Goal: Information Seeking & Learning: Learn about a topic

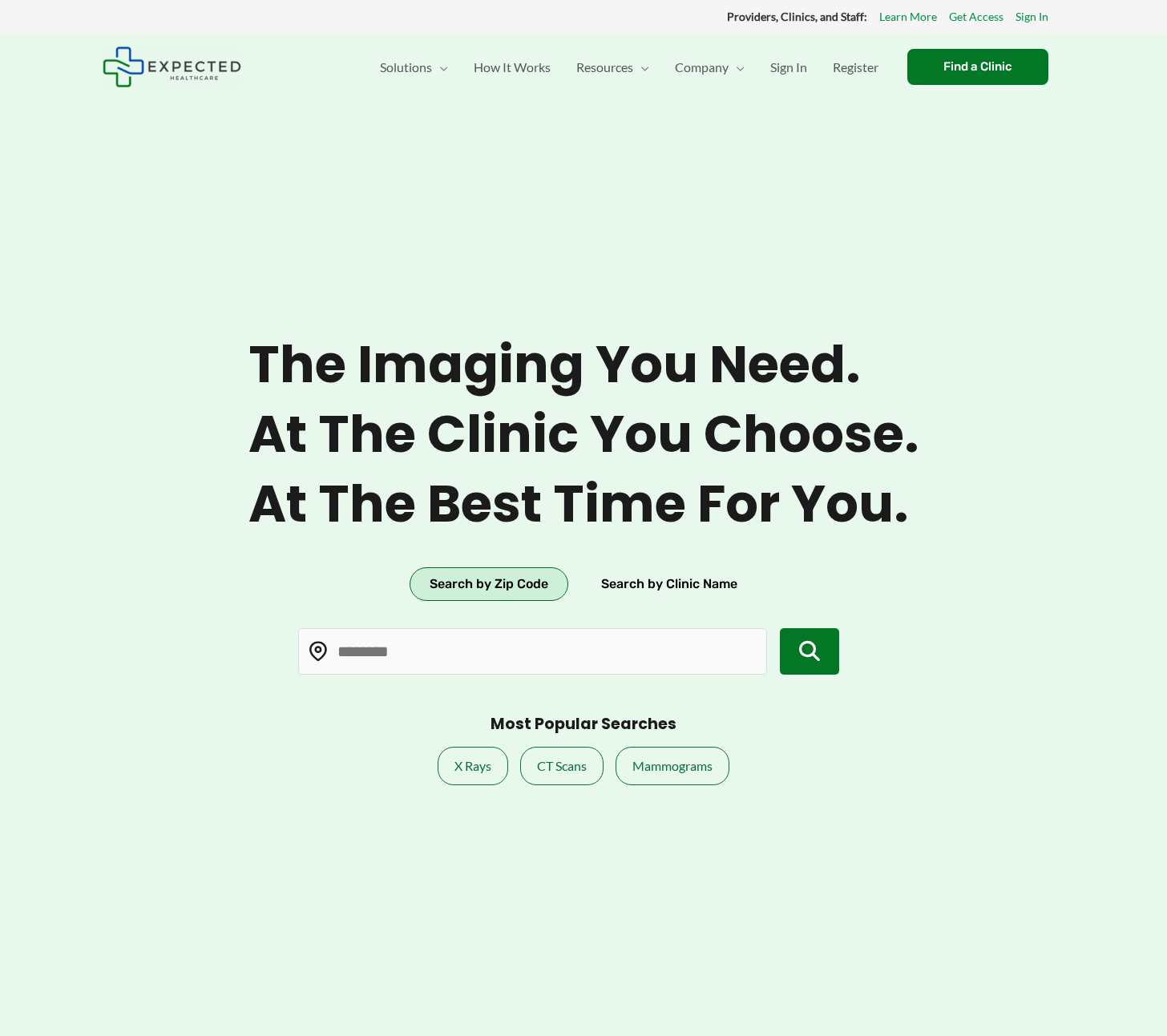
type input "*****"
click at [551, 641] on input "*****" at bounding box center [532, 651] width 469 height 47
click at [626, 580] on button "Search by Clinic Name" at bounding box center [669, 584] width 176 height 34
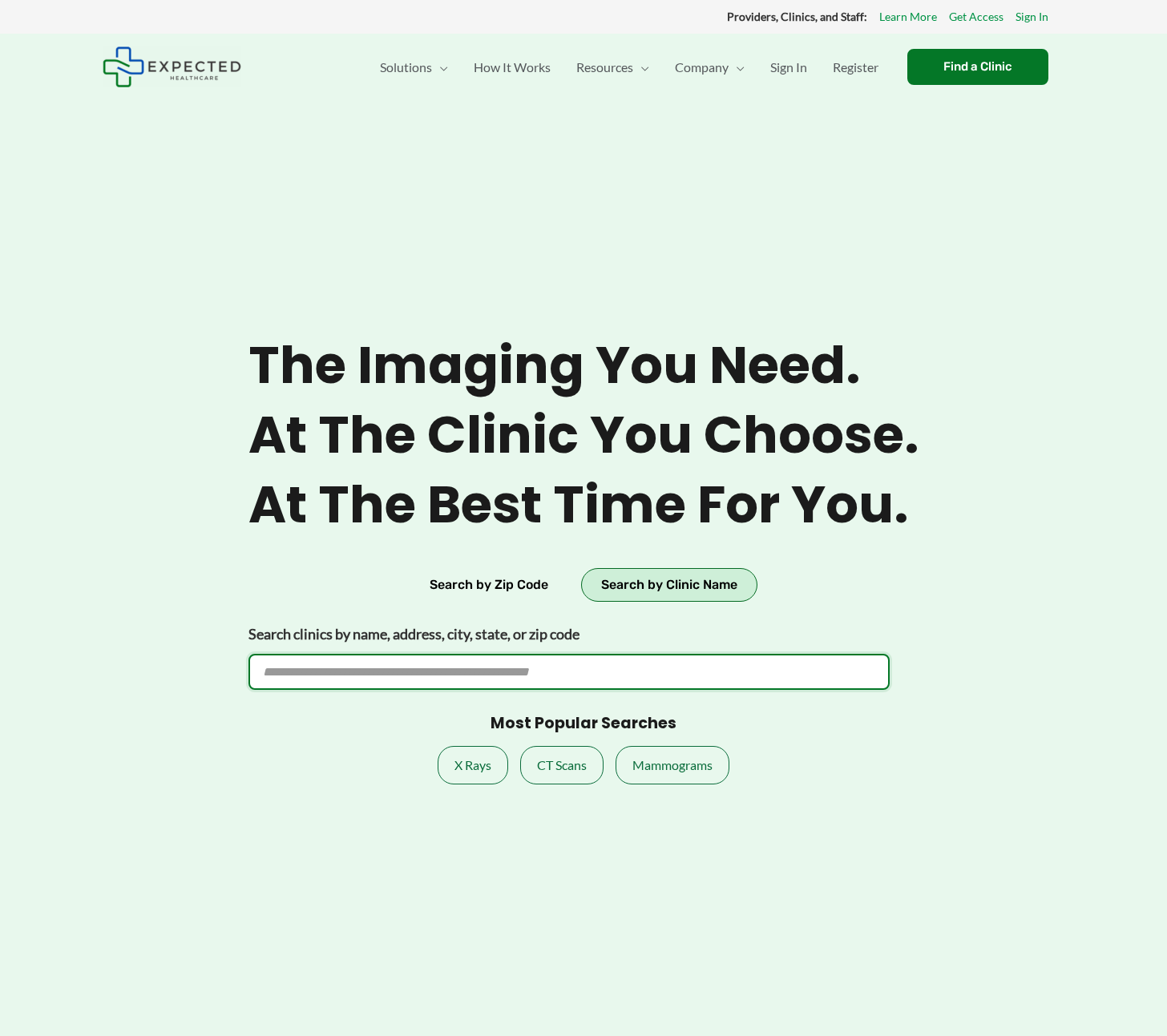
click at [539, 665] on input "Search clinics by name, address, city, state, or zip code" at bounding box center [570, 672] width 641 height 36
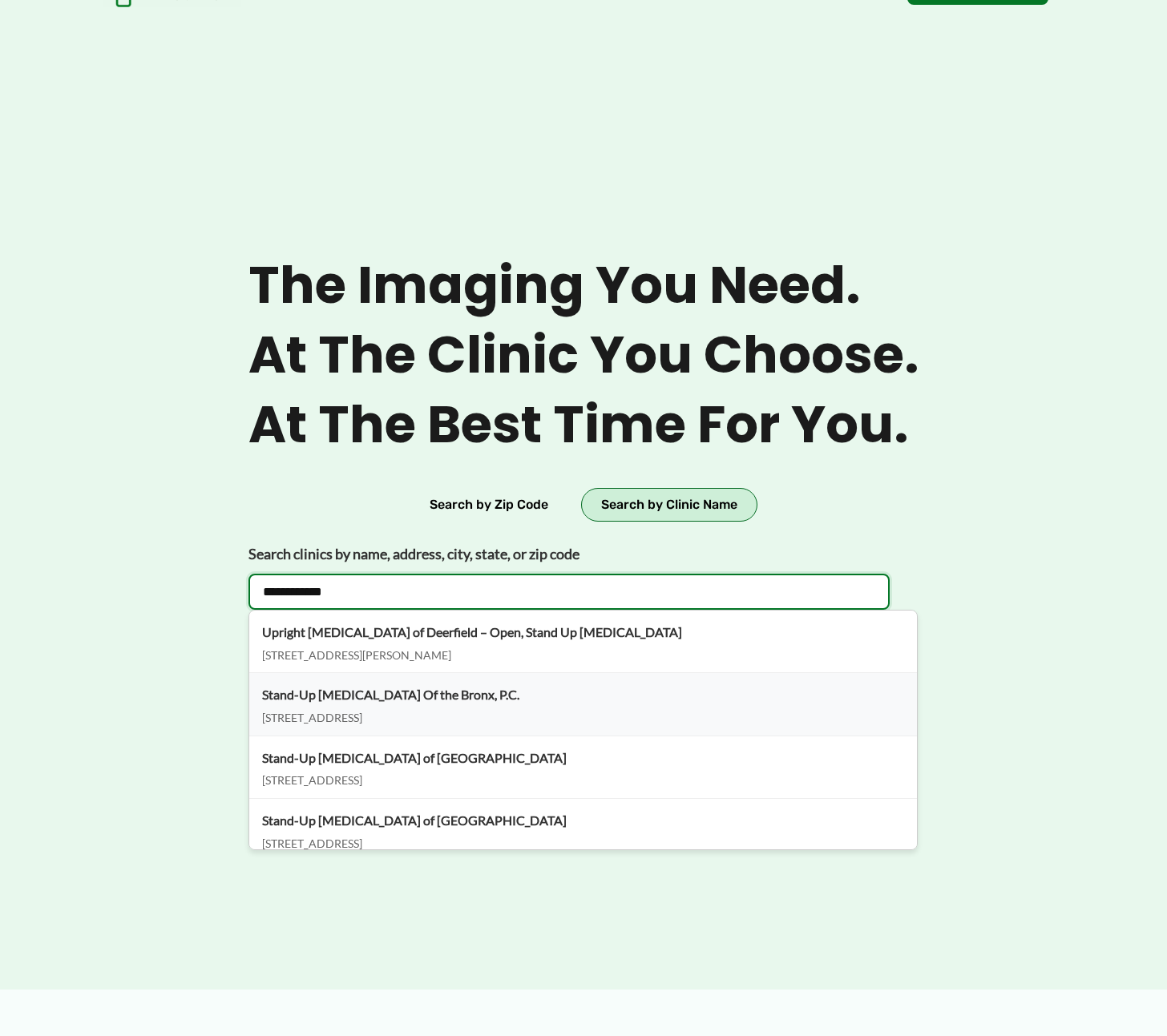
type input "**********"
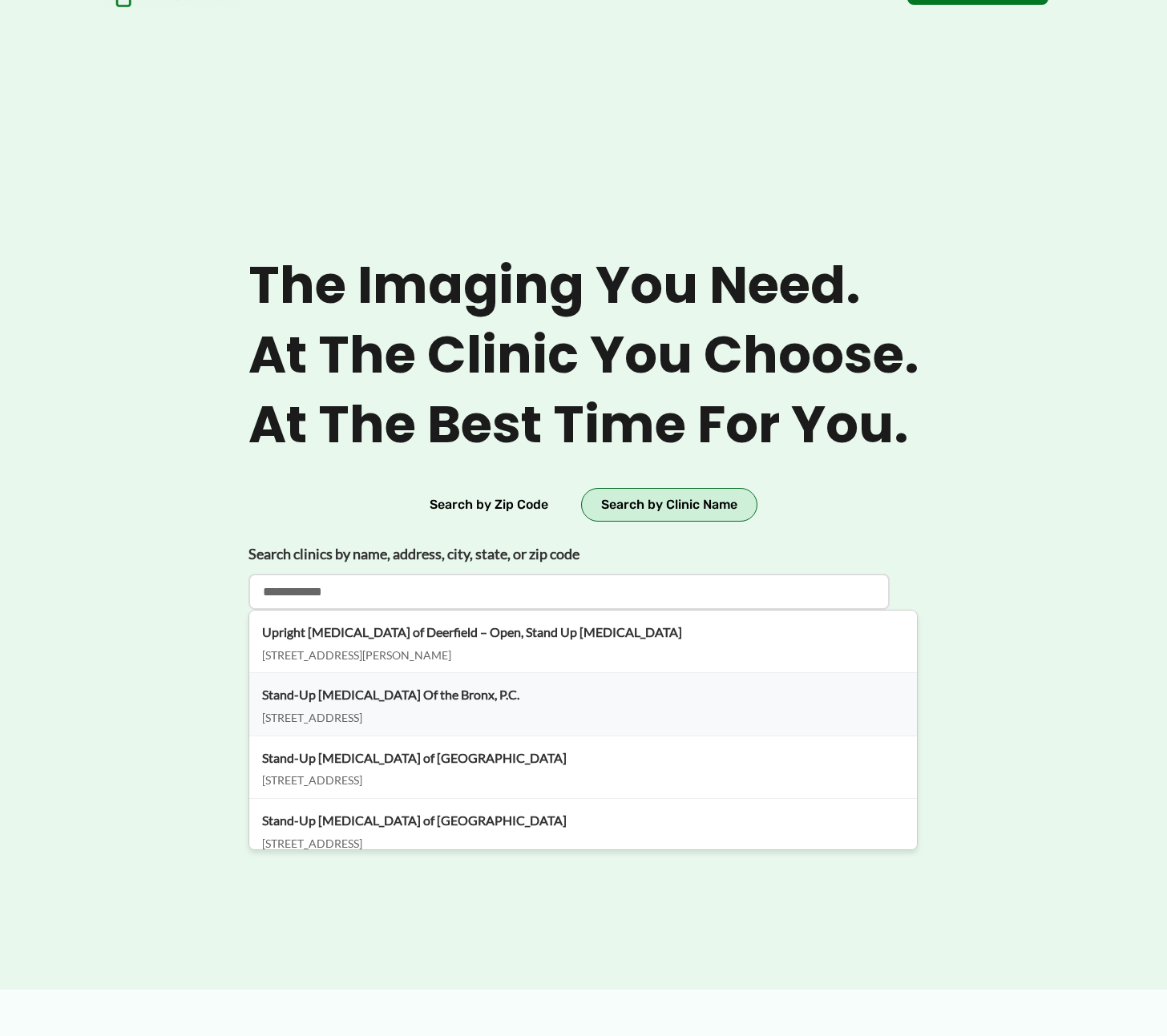
click at [507, 698] on div "Stand-Up MRI Of the Bronx, P.C." at bounding box center [583, 694] width 641 height 24
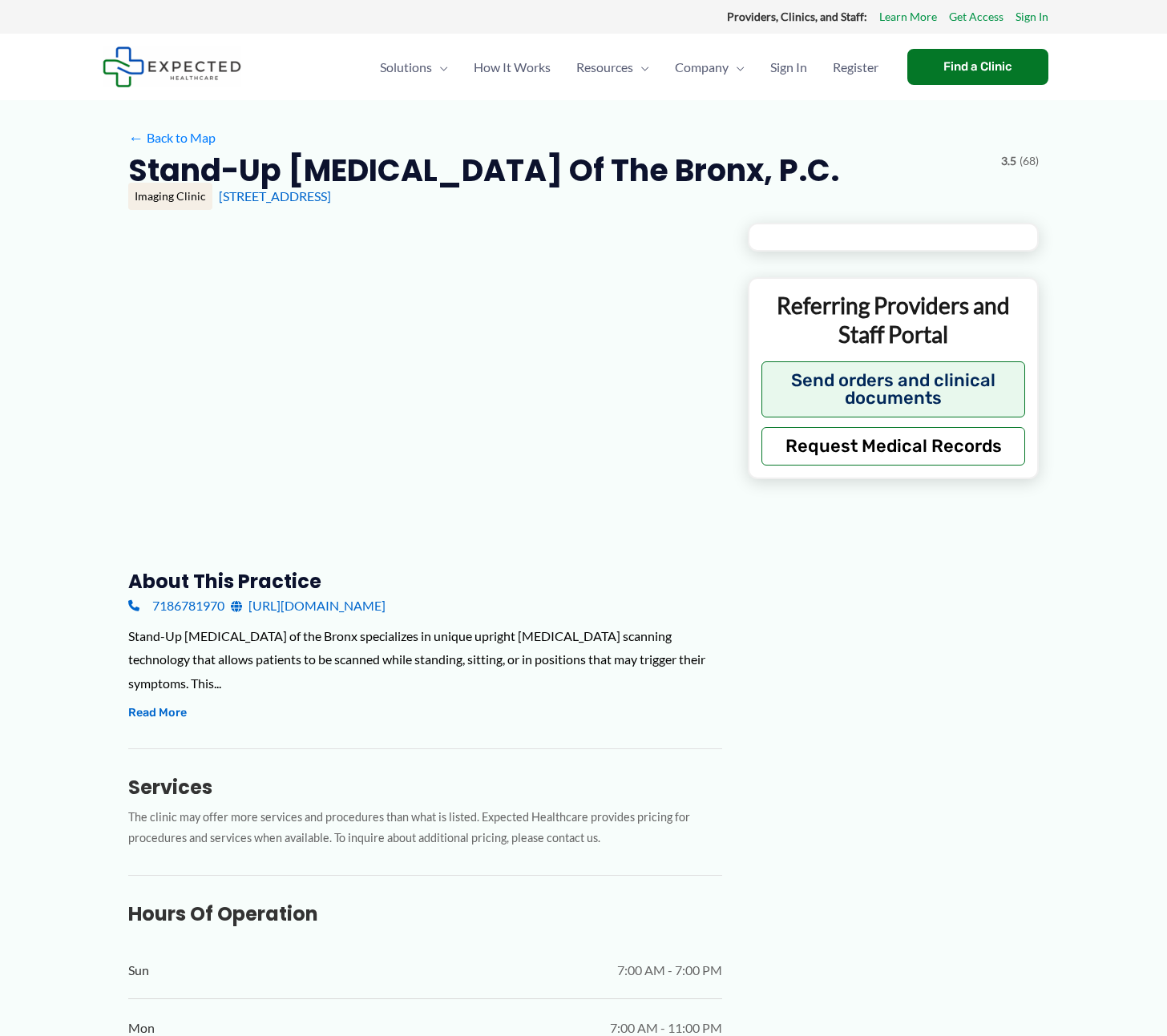
type input "**********"
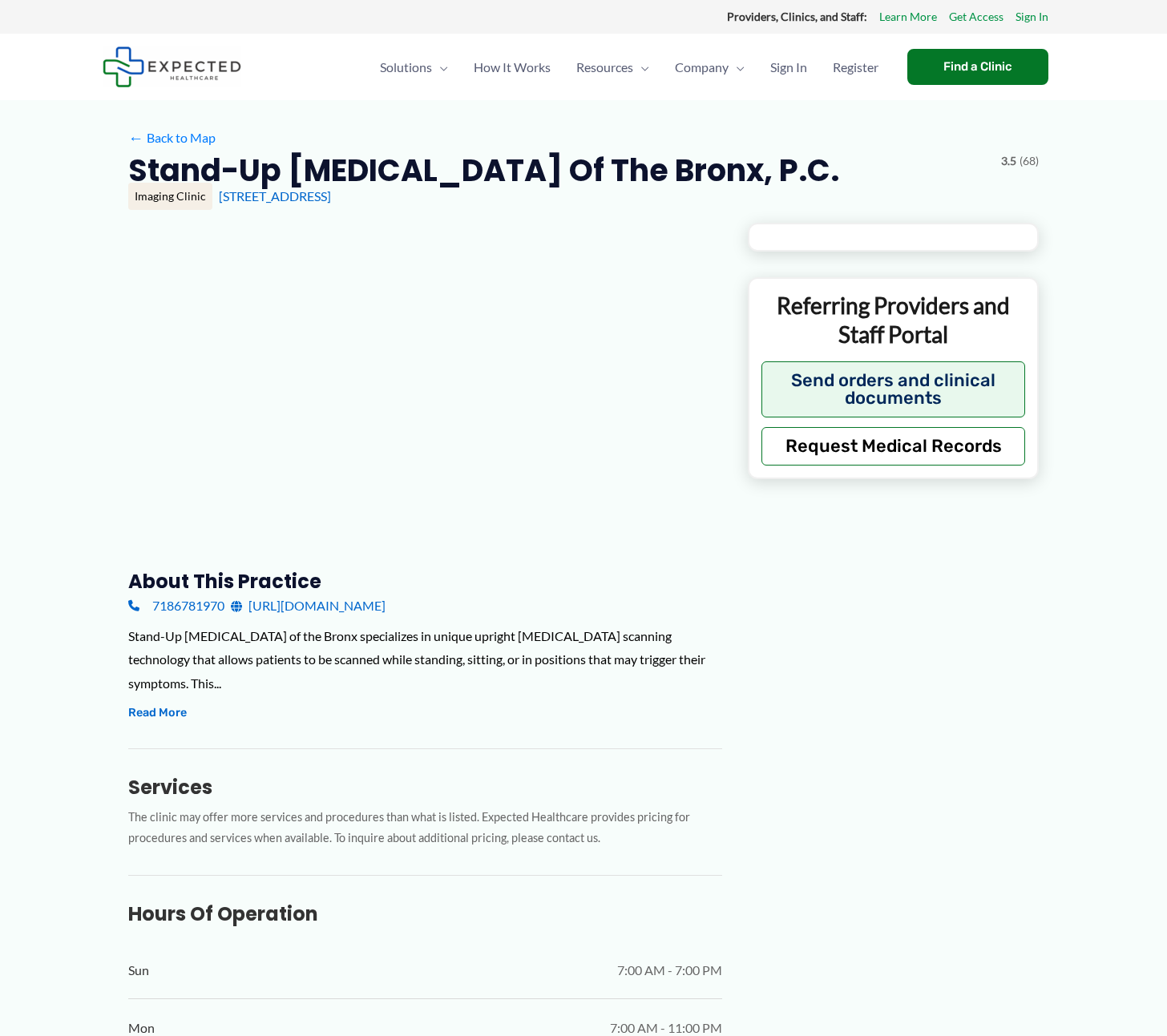
type input "**********"
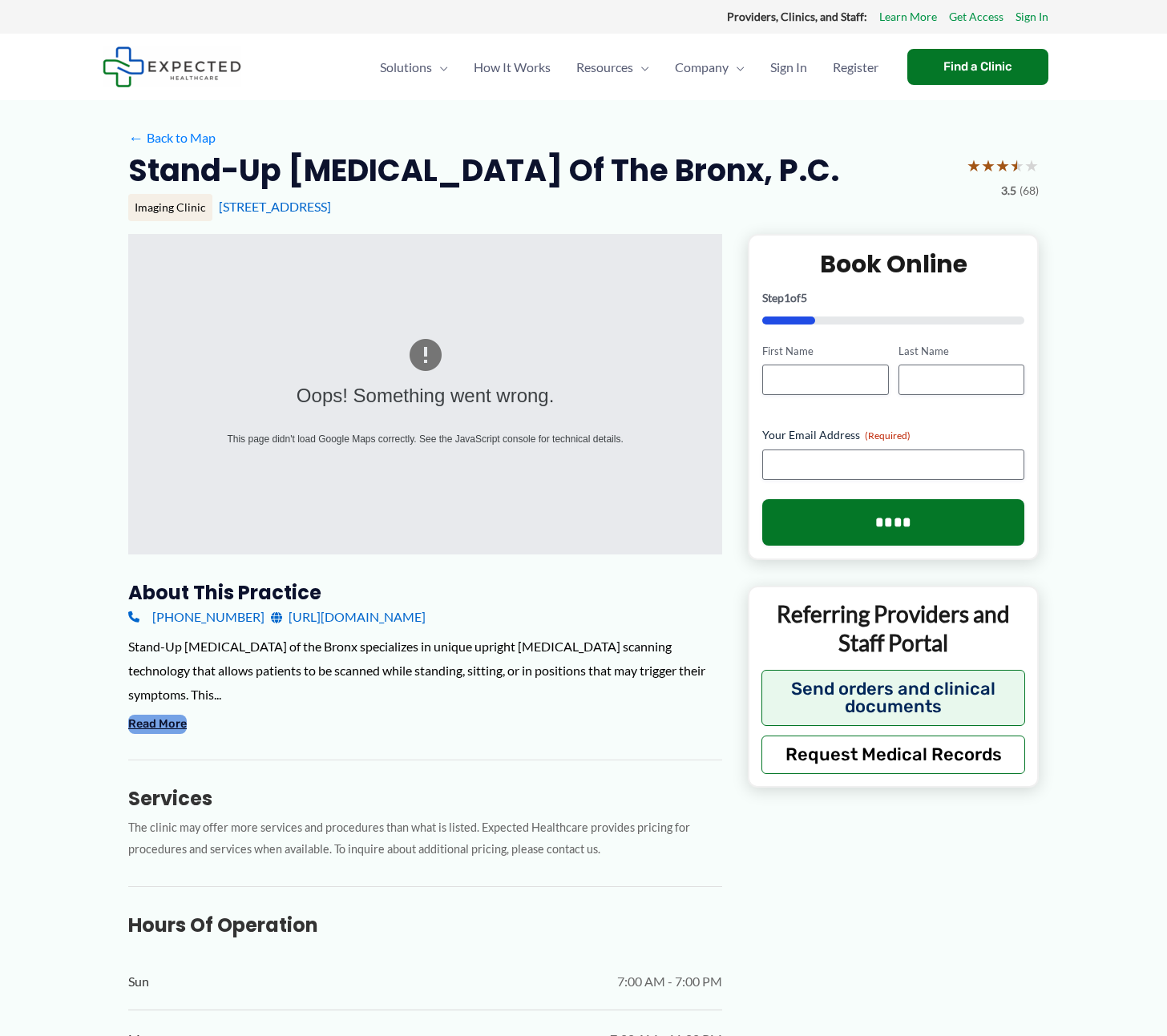
click at [153, 714] on button "Read More" at bounding box center [157, 723] width 59 height 19
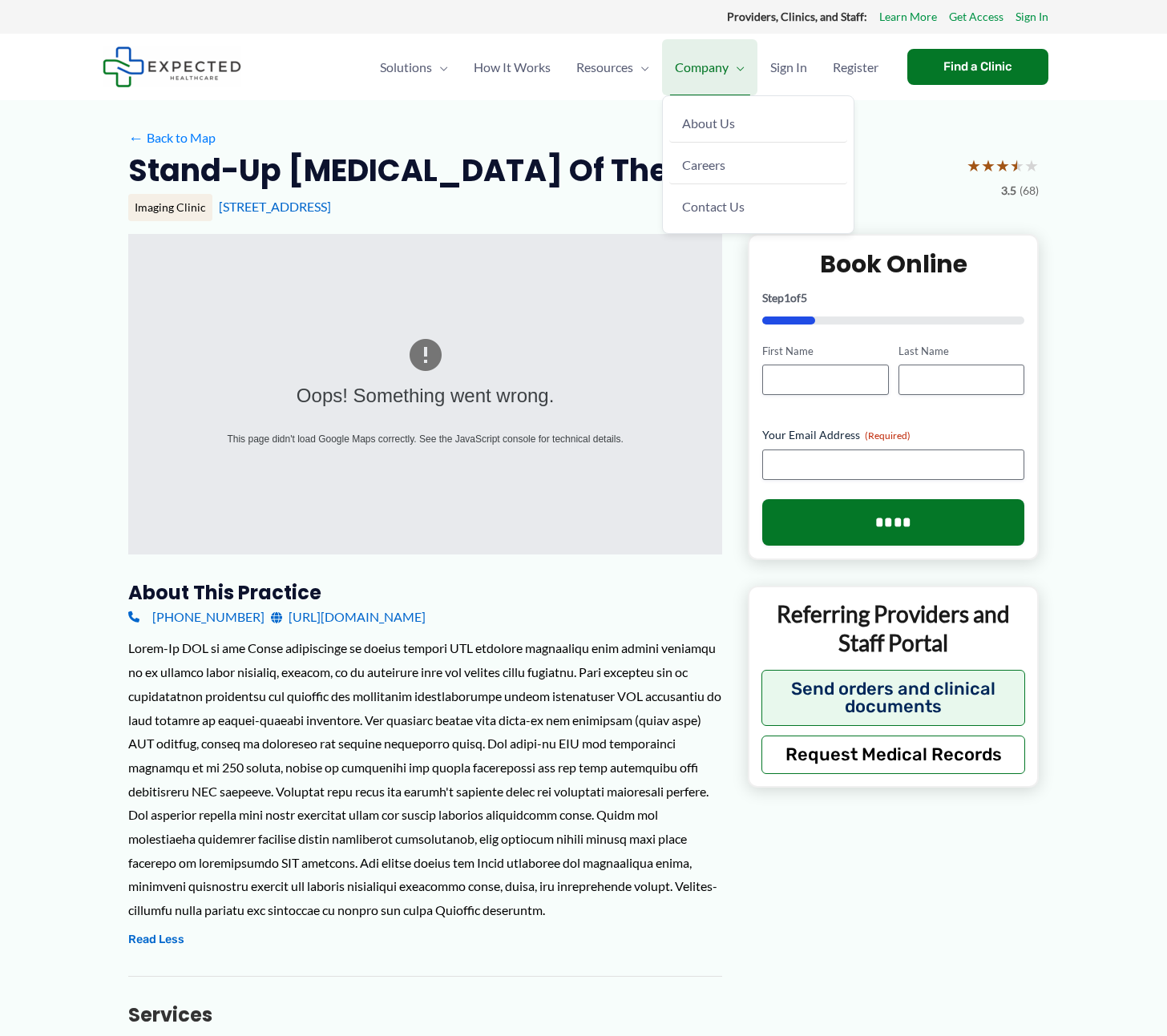
click at [720, 65] on span "Company" at bounding box center [701, 67] width 54 height 56
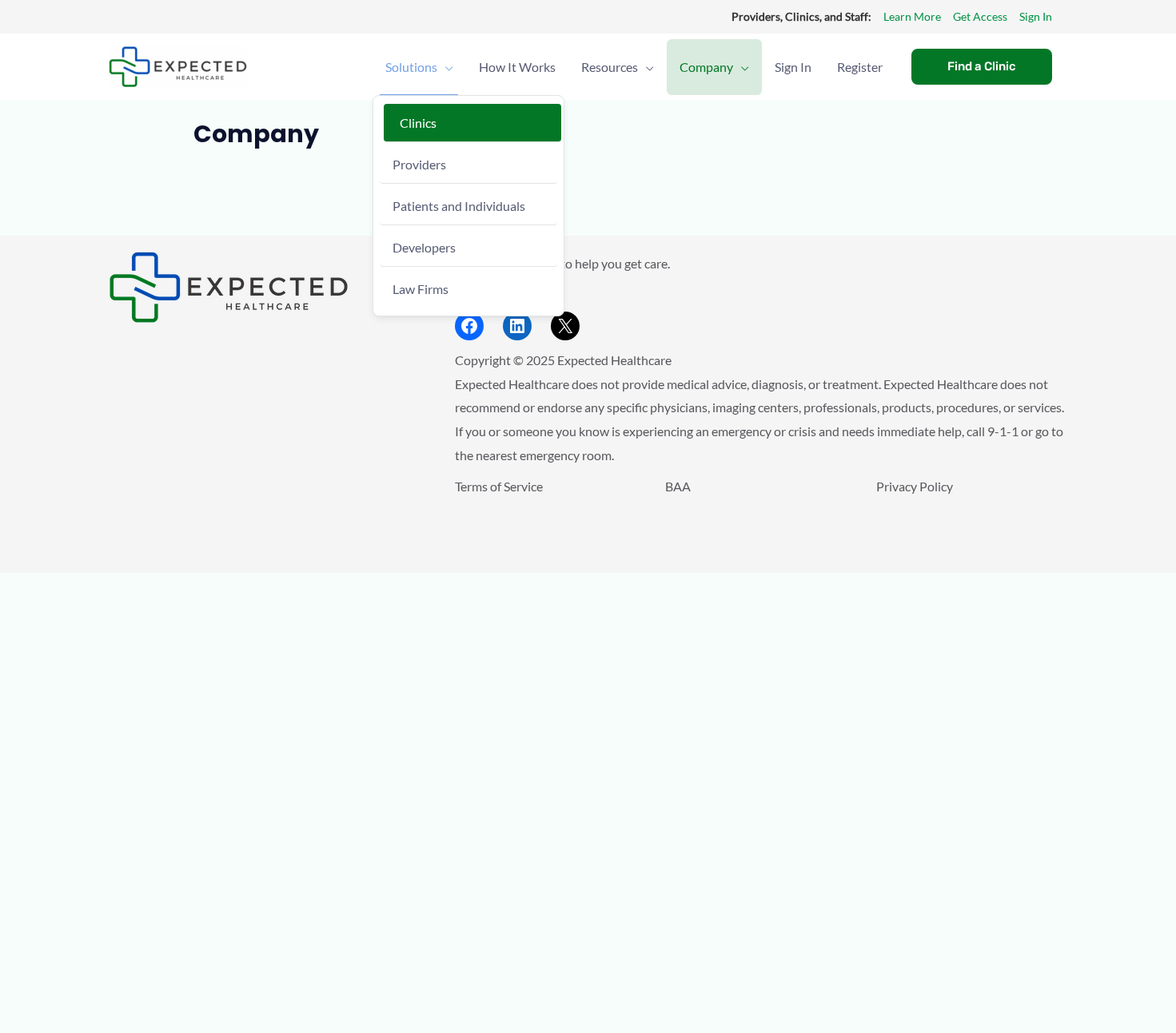
click at [415, 133] on link "Clinics" at bounding box center [472, 123] width 177 height 39
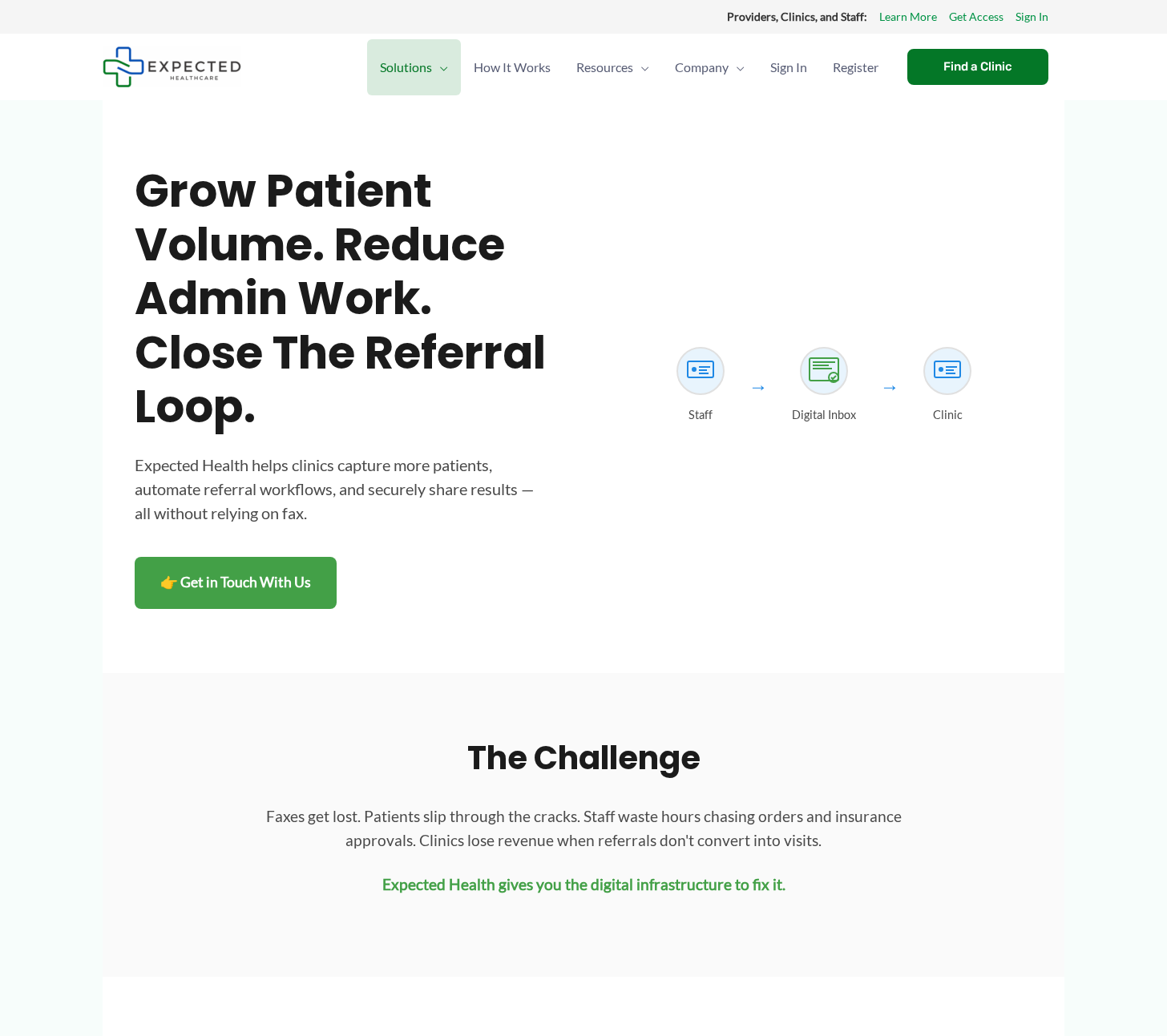
click at [424, 299] on h1 "Grow patient volume. Reduce admin work. Close the referral loop." at bounding box center [343, 299] width 417 height 270
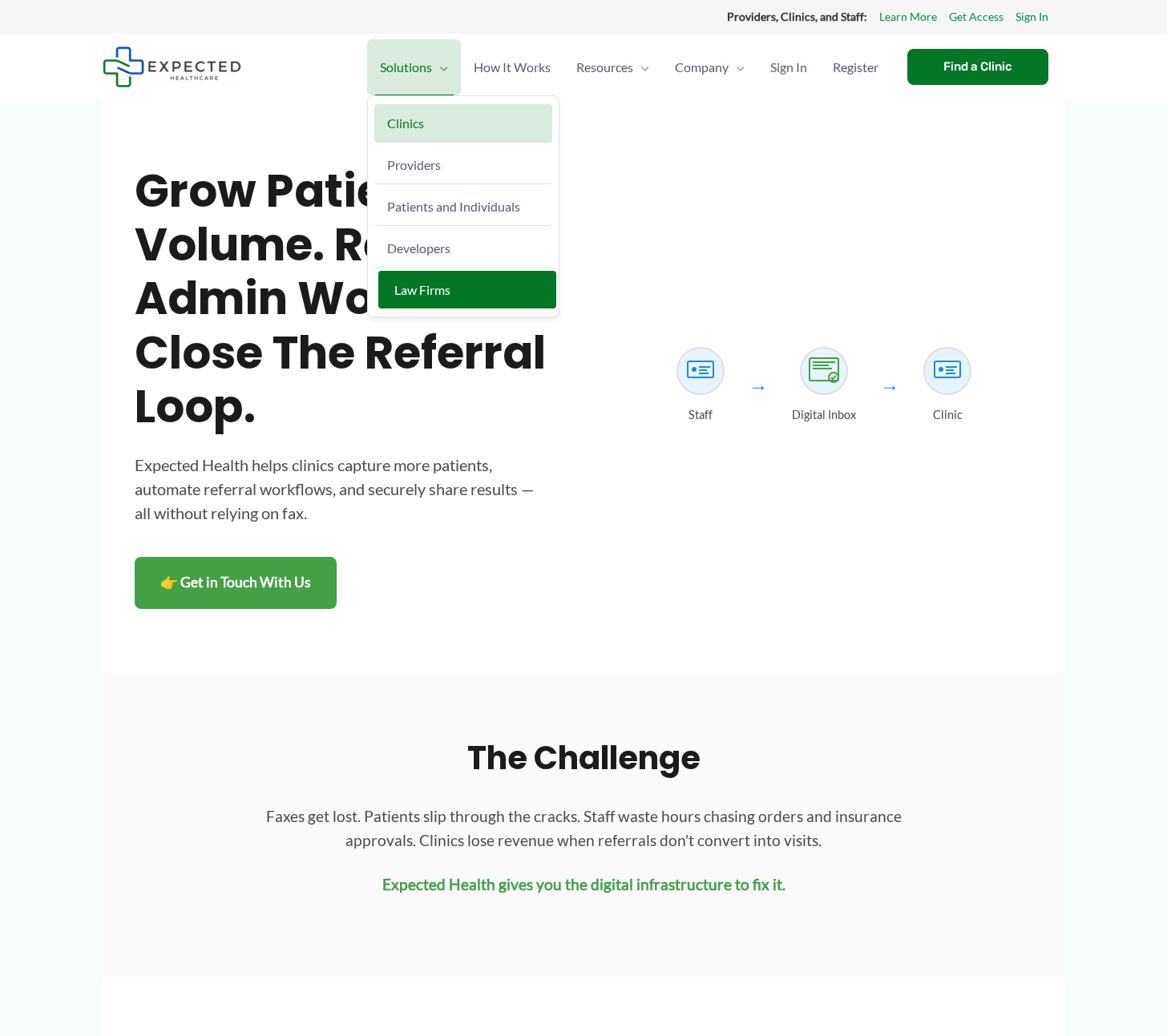
click at [410, 295] on span "Law Firms" at bounding box center [423, 289] width 56 height 15
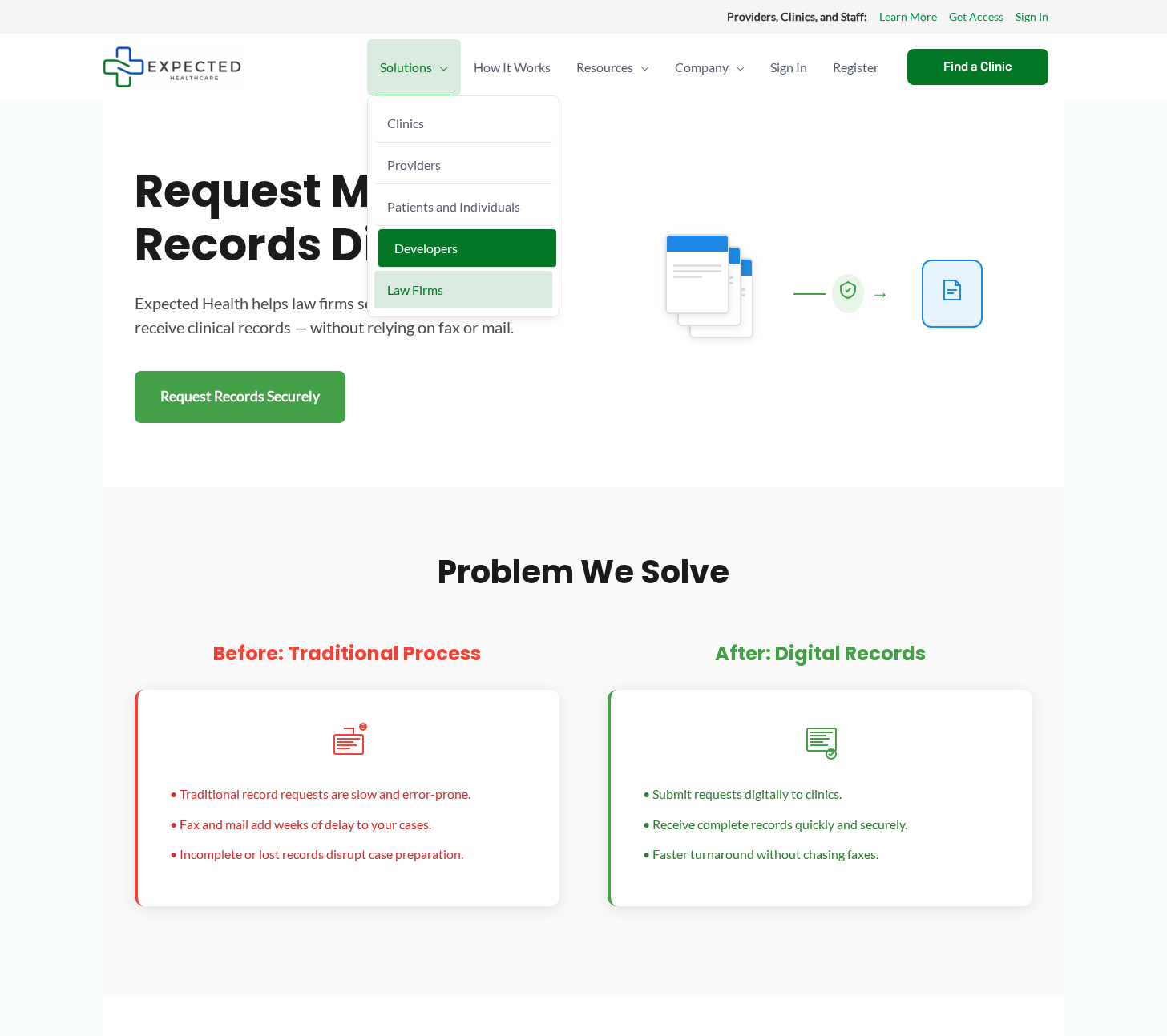
click at [432, 244] on span "Developers" at bounding box center [426, 248] width 63 height 15
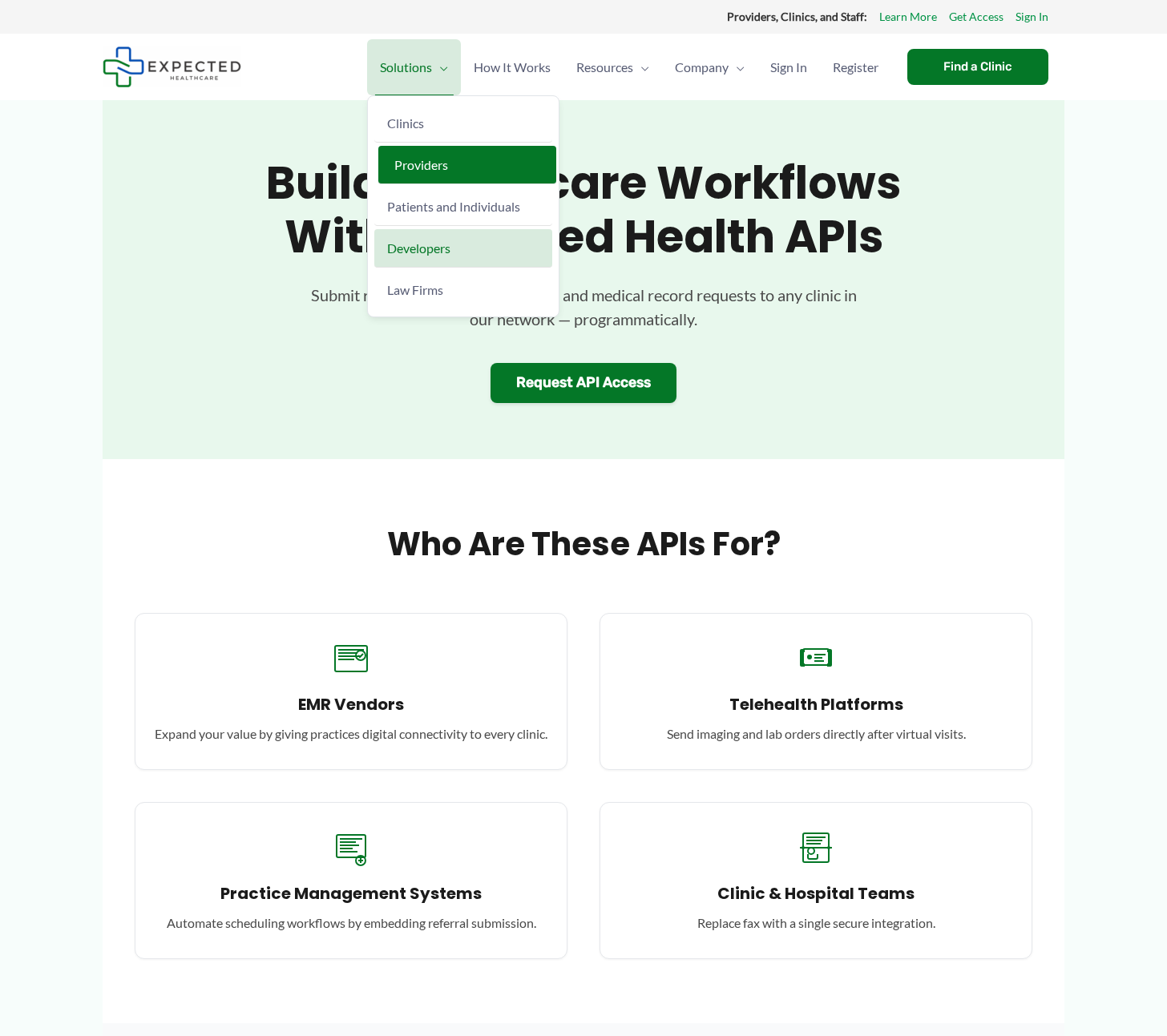
click at [404, 164] on span "Providers" at bounding box center [422, 164] width 54 height 15
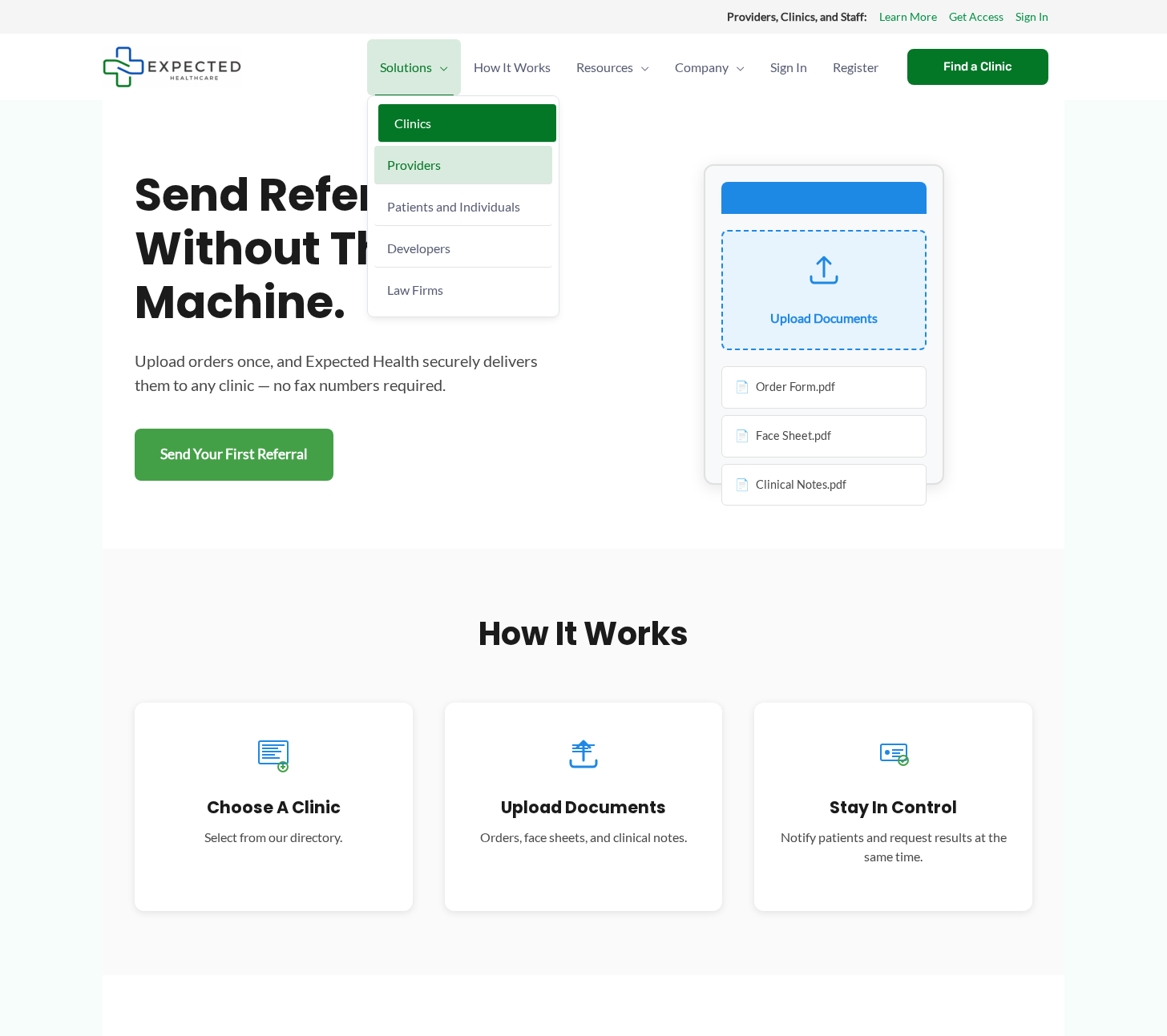
click at [399, 124] on span "Clinics" at bounding box center [413, 123] width 37 height 15
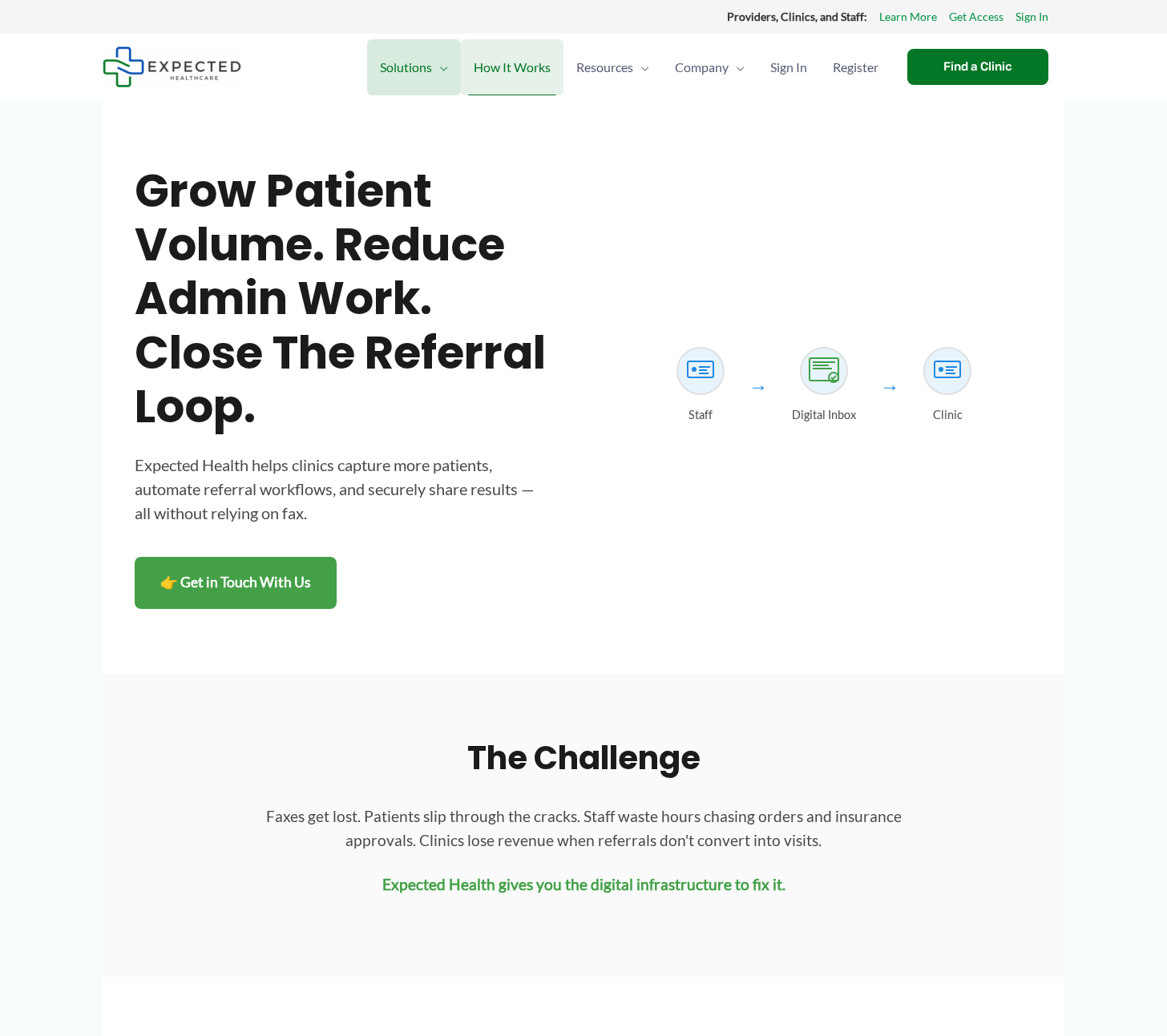
click at [502, 74] on span "How It Works" at bounding box center [512, 67] width 77 height 56
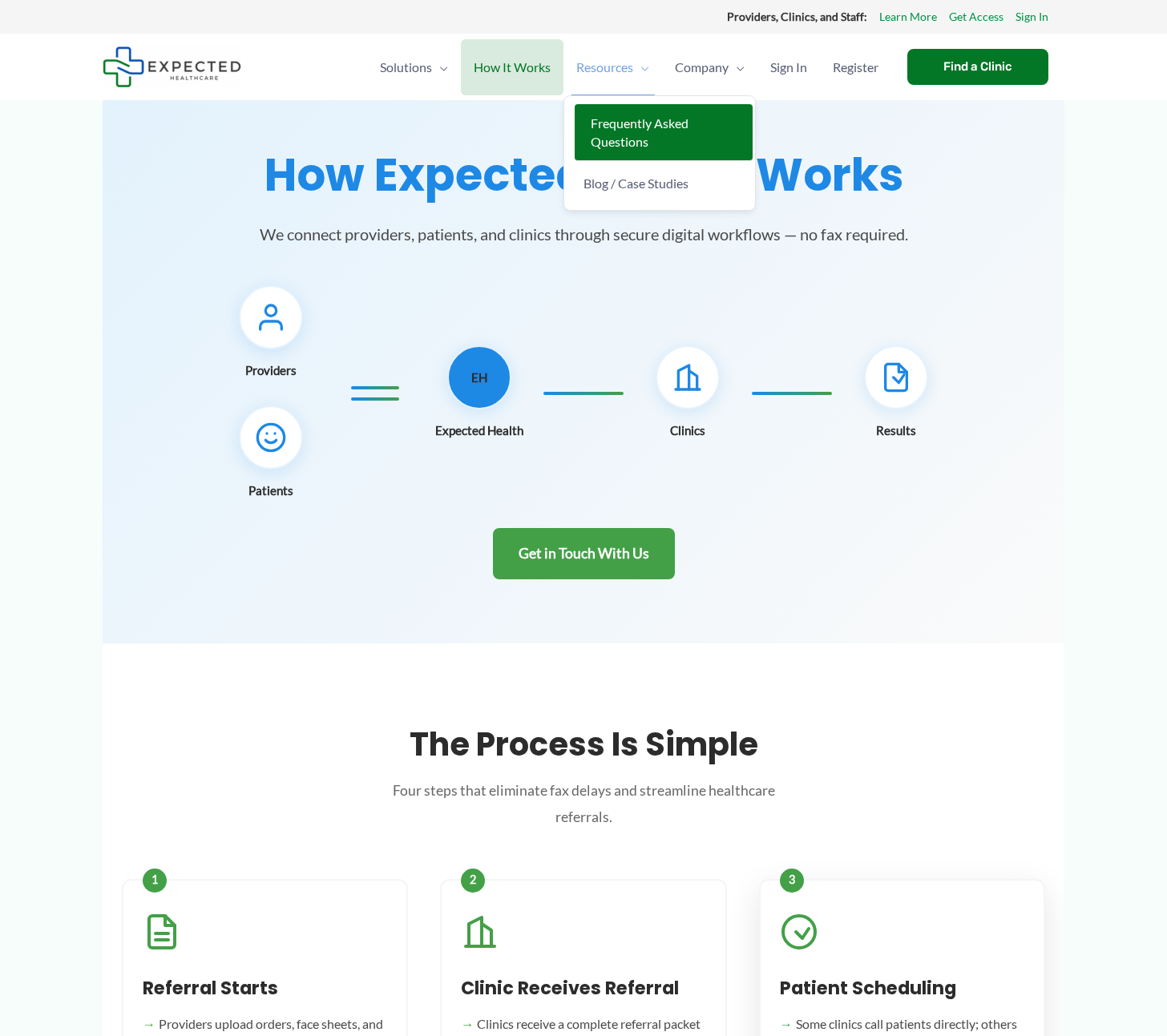
click at [618, 120] on span "Frequently Asked Questions" at bounding box center [639, 133] width 98 height 34
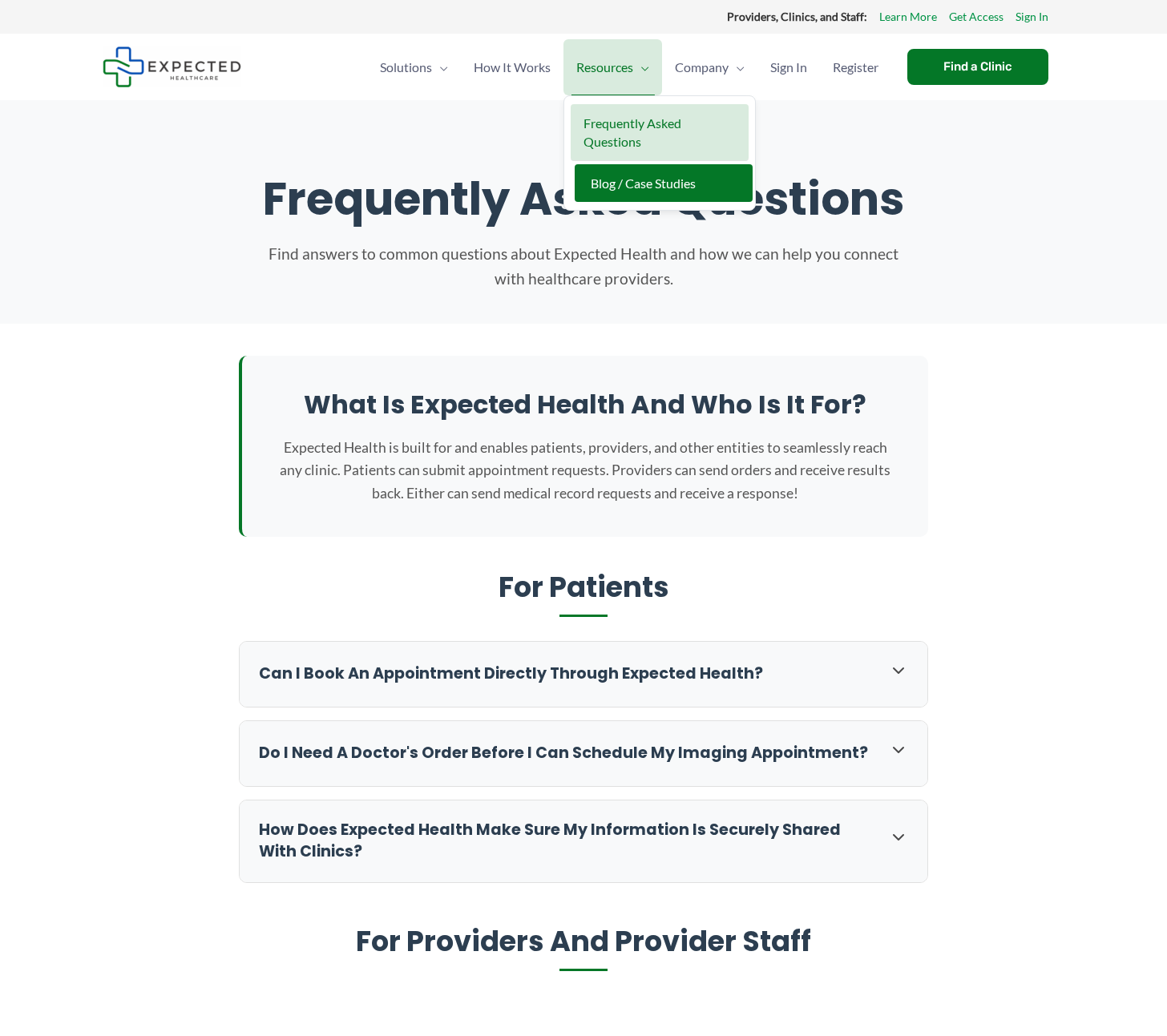
click at [614, 187] on span "Blog / Case Studies" at bounding box center [642, 183] width 105 height 15
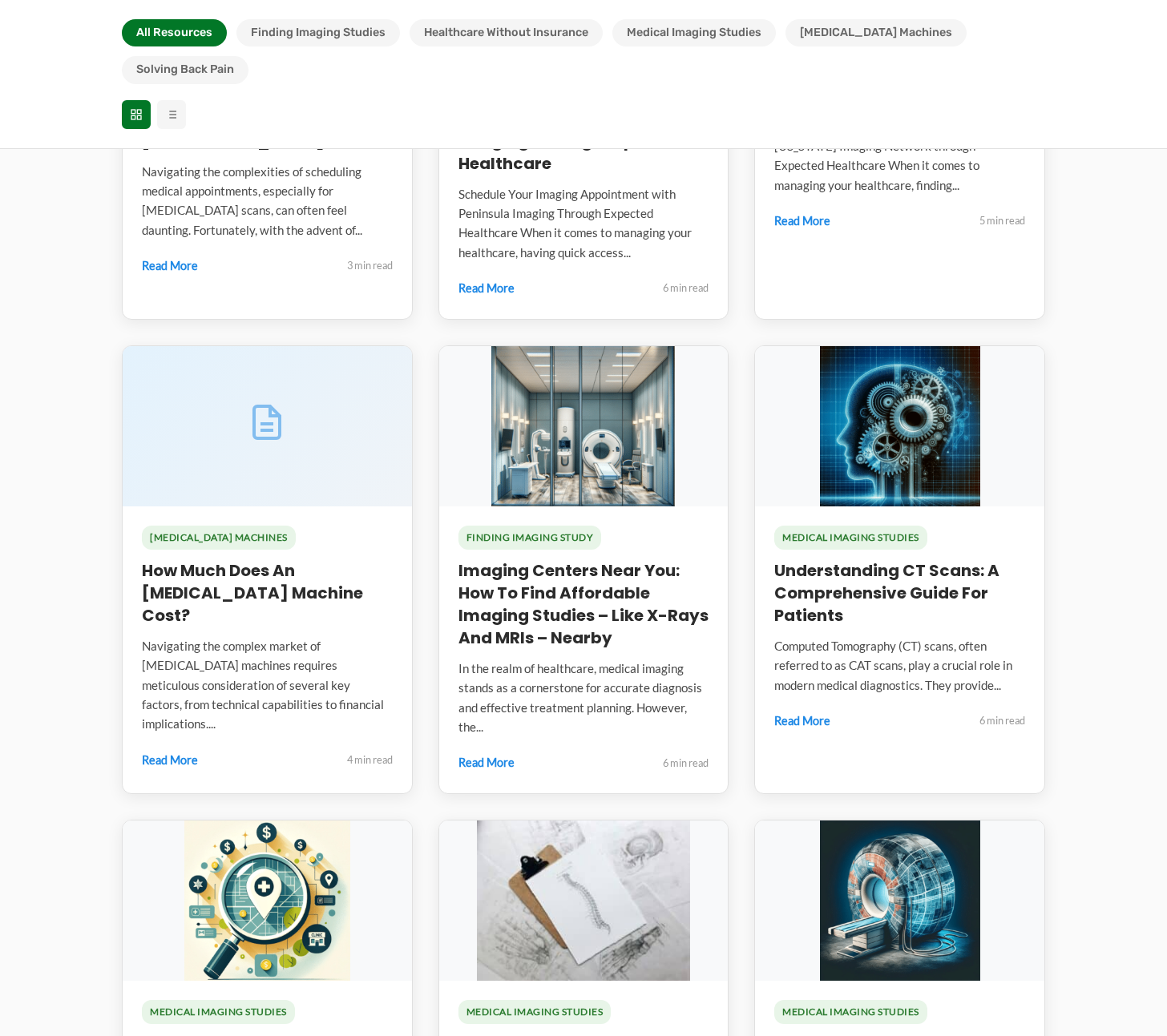
scroll to position [881, 0]
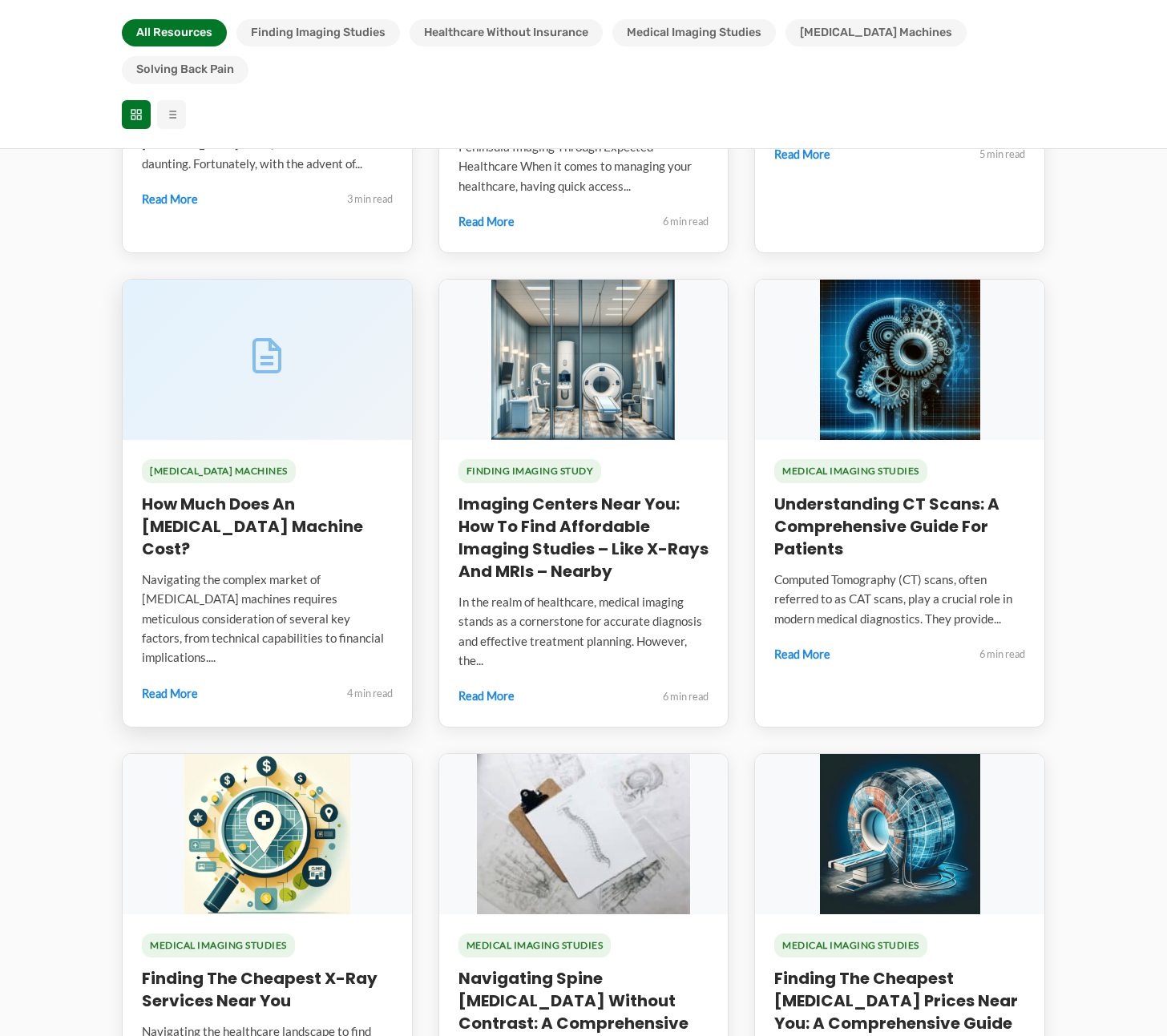
click at [236, 569] on div "Navigating the complex market of MRI machines requires meticulous consideration…" at bounding box center [267, 618] width 251 height 98
click at [205, 493] on link "How much does an [MEDICAL_DATA] machine cost?" at bounding box center [252, 525] width 221 height 67
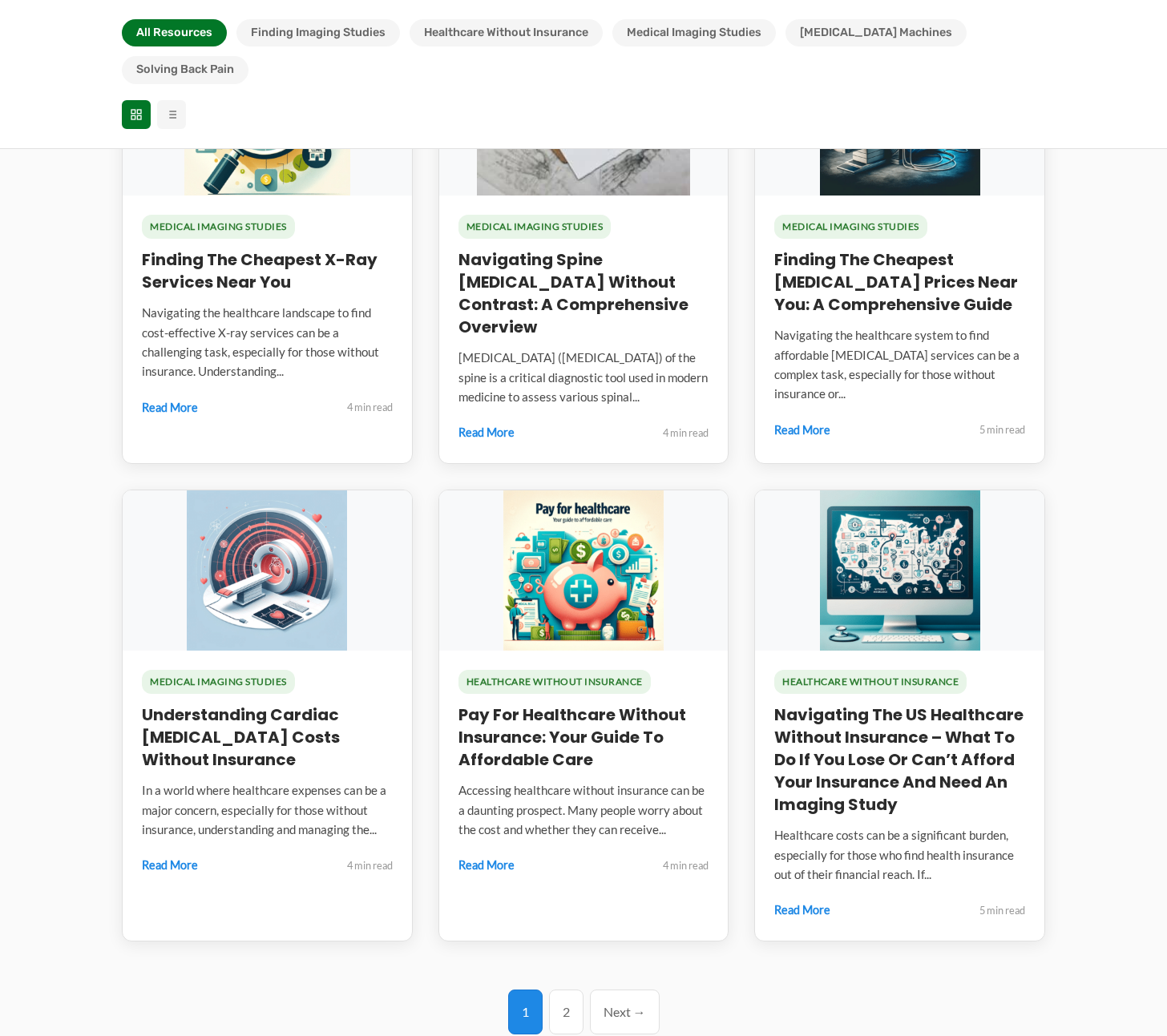
scroll to position [1682, 0]
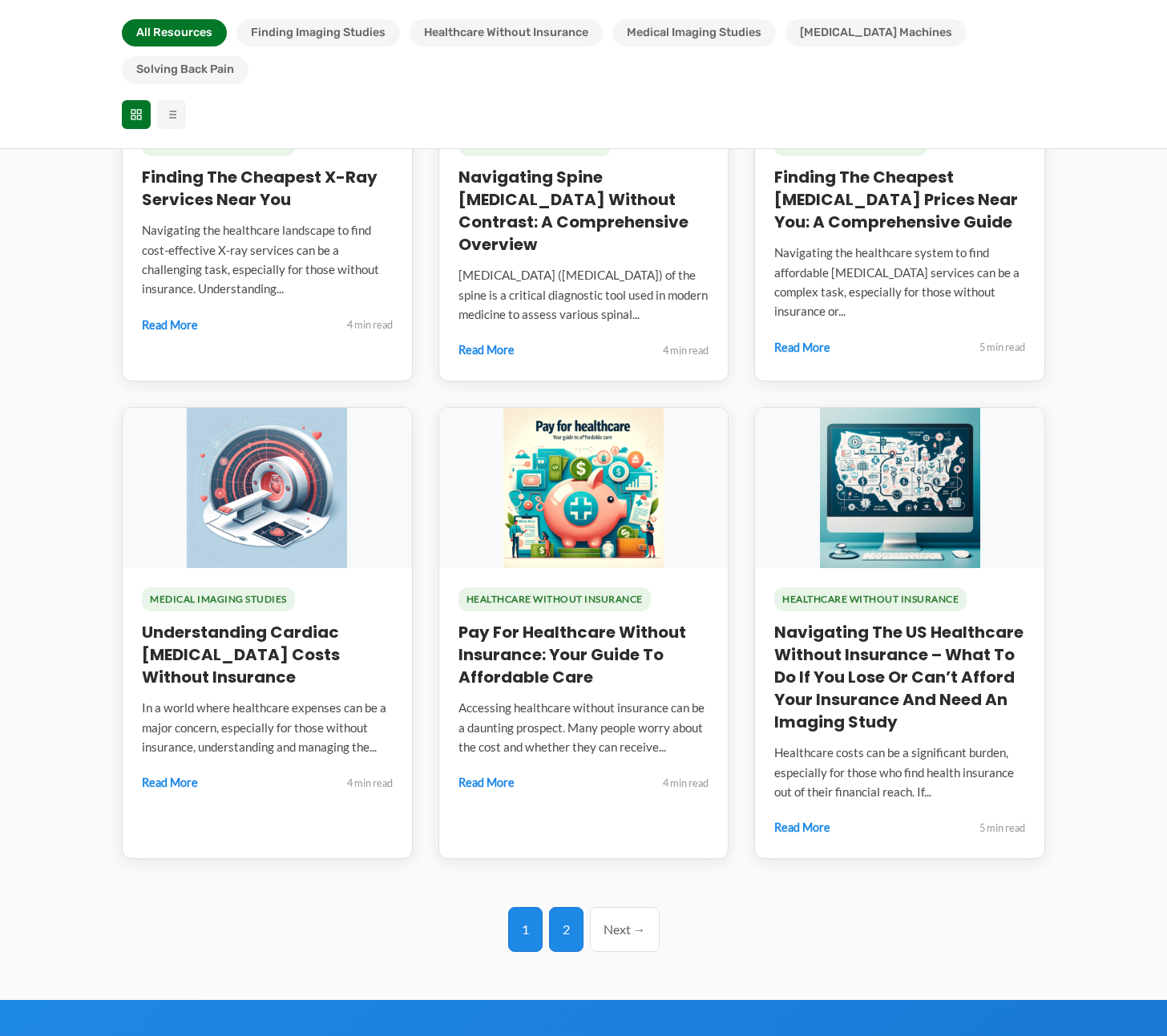
click at [571, 907] on link "2" at bounding box center [566, 929] width 34 height 45
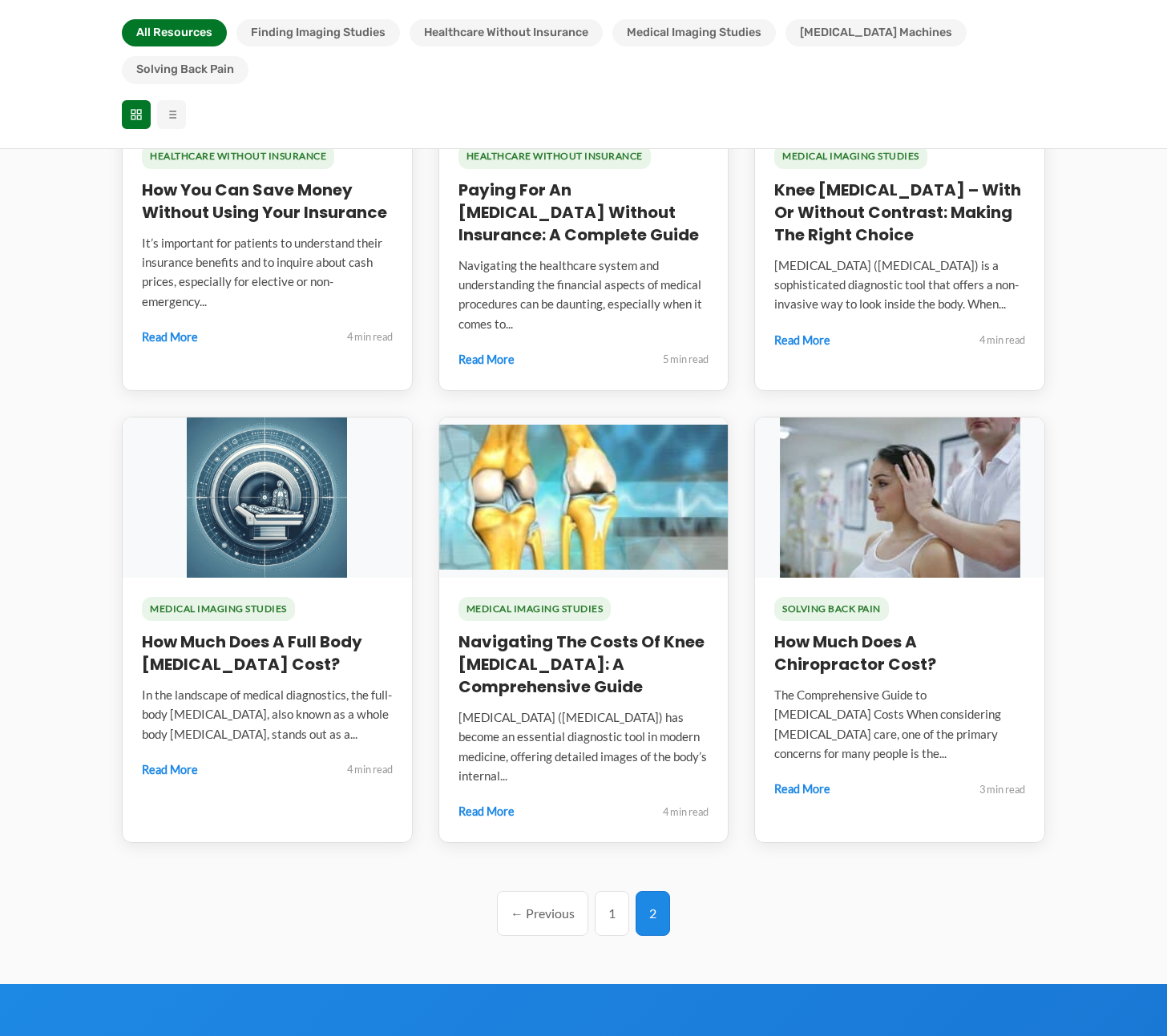
scroll to position [801, 0]
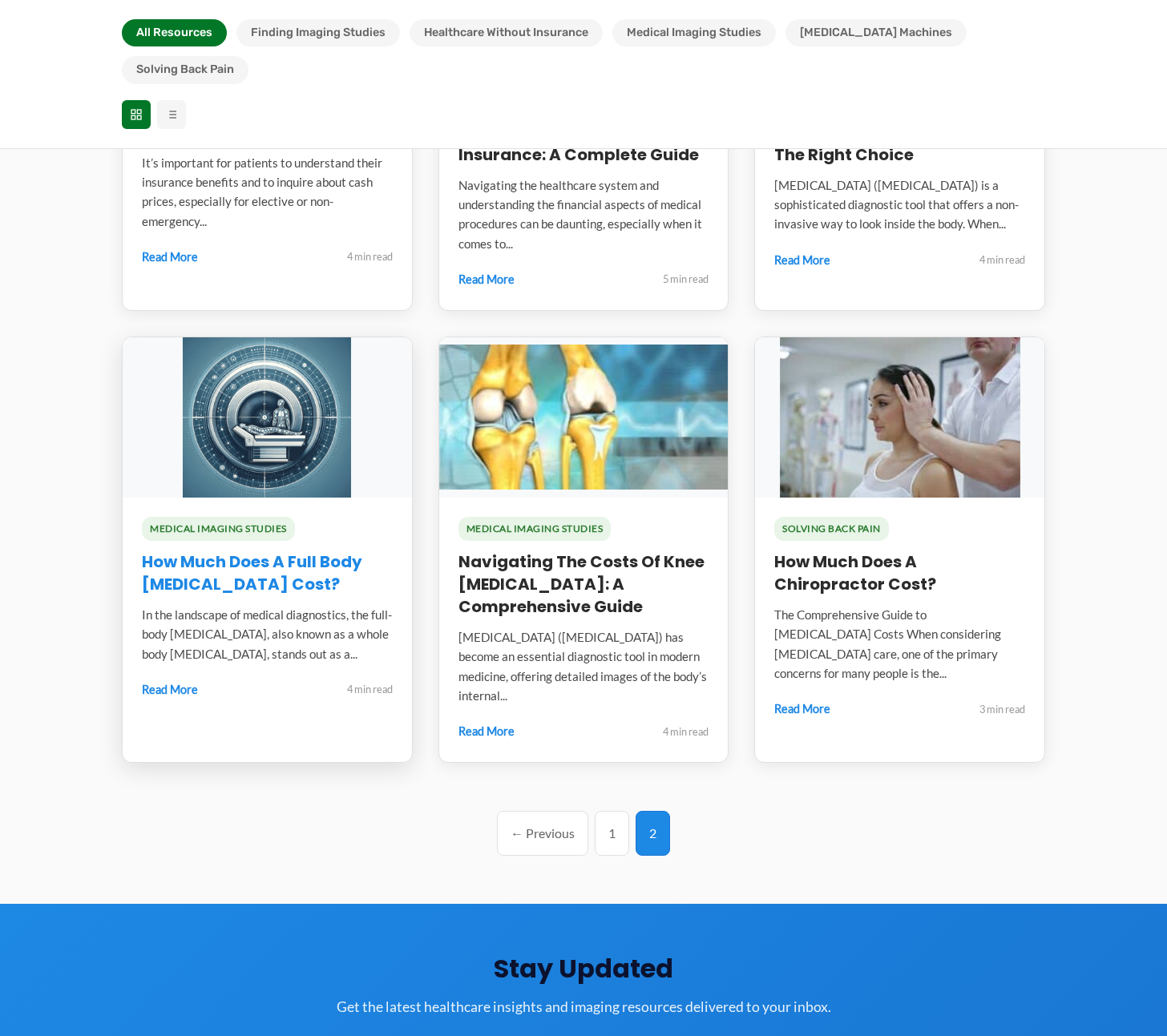
click at [207, 550] on link "How Much Does a Full Body [MEDICAL_DATA] Cost?" at bounding box center [252, 572] width 221 height 45
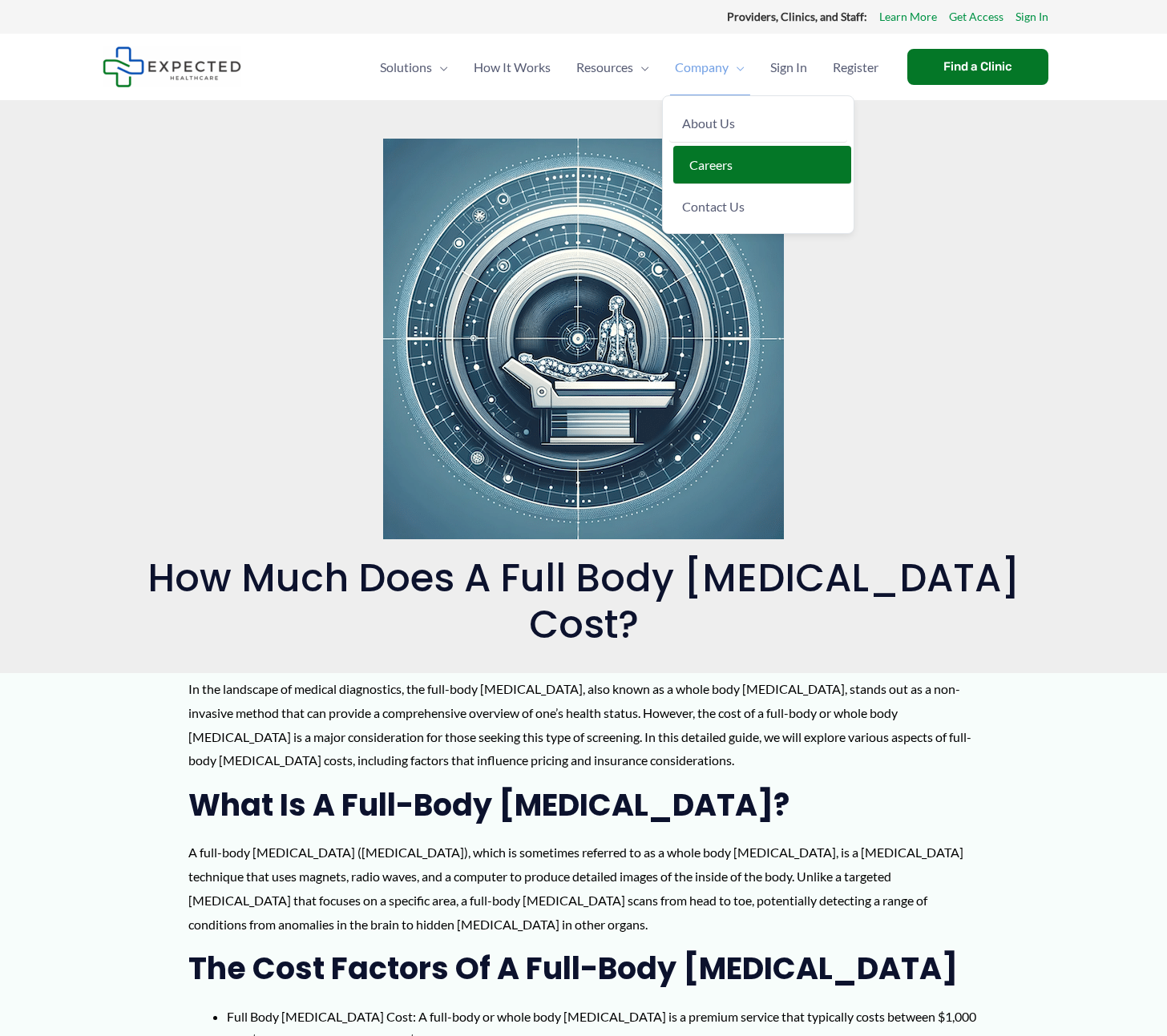
click at [721, 164] on span "Careers" at bounding box center [710, 164] width 43 height 15
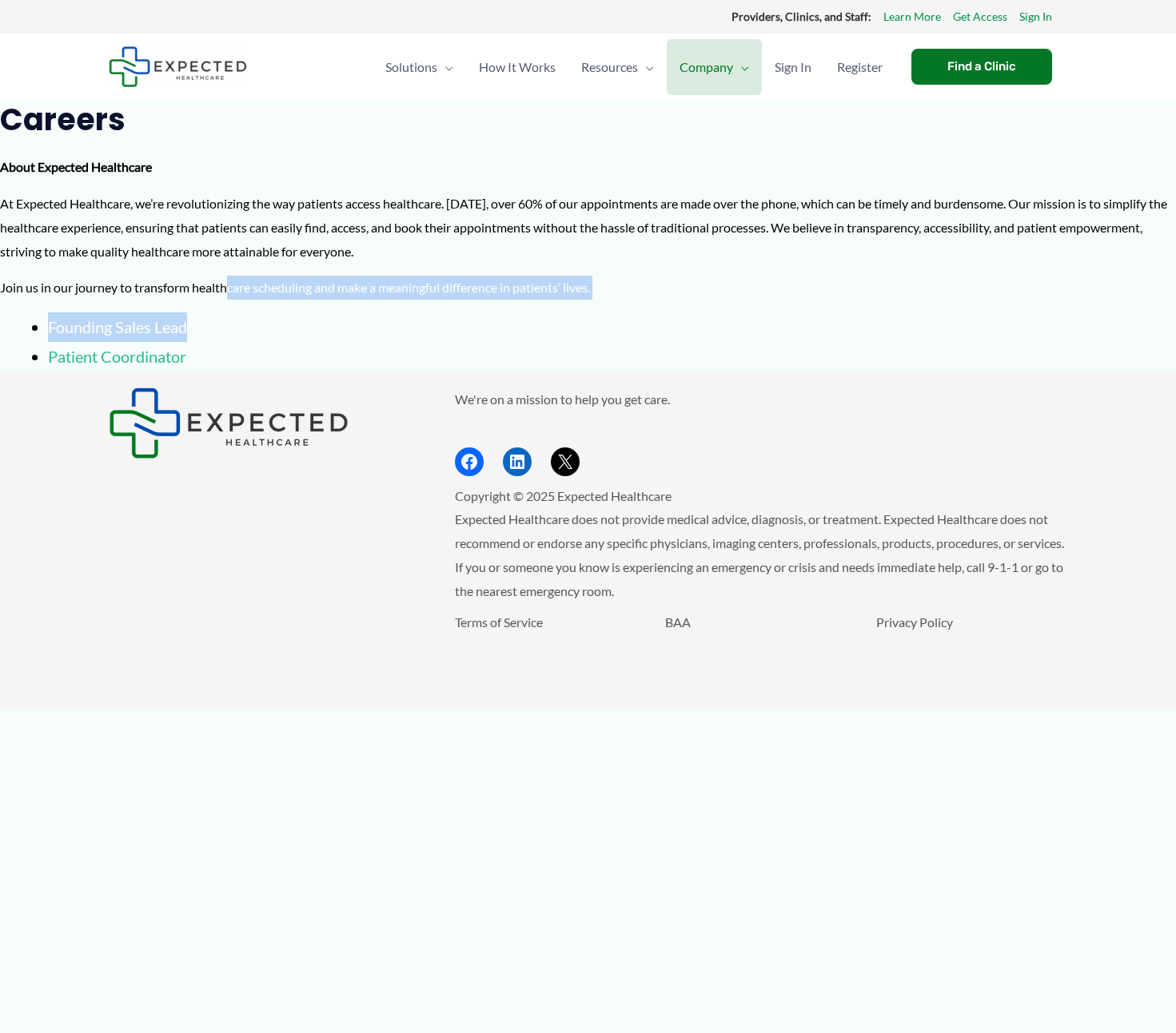
drag, startPoint x: 290, startPoint y: 298, endPoint x: 431, endPoint y: 307, distance: 141.3
click at [431, 307] on div "Careers About Expected Healthcare At Expected Healthcare, we’re revolutionizing…" at bounding box center [588, 235] width 1176 height 272
click at [445, 325] on li "Founding Sales Lead" at bounding box center [612, 328] width 1128 height 30
click at [229, 277] on p "Join us in our journey to transform healthcare scheduling and make a meaningful…" at bounding box center [588, 288] width 1176 height 24
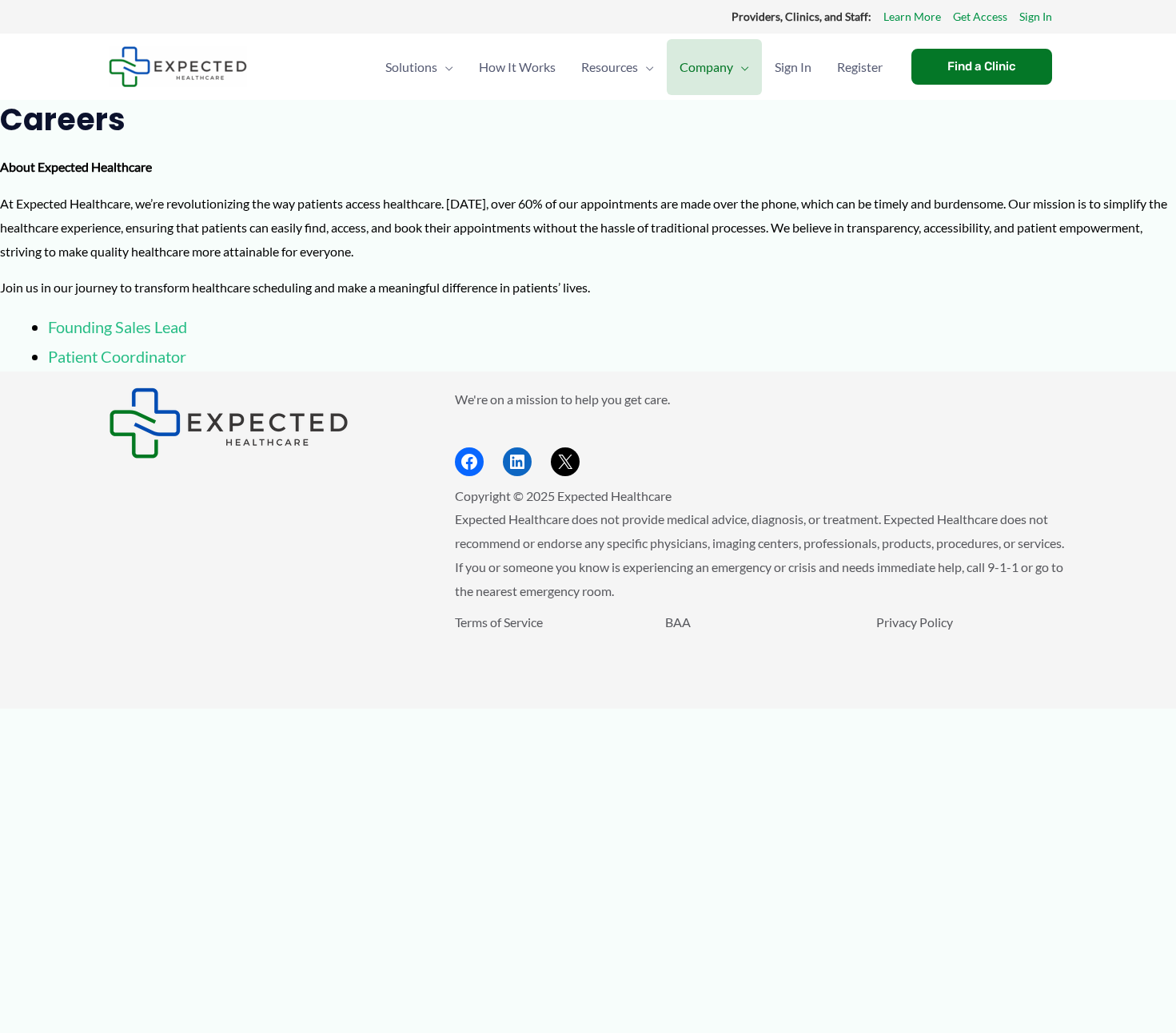
click at [144, 359] on link "Patient Coordinator" at bounding box center [117, 356] width 139 height 19
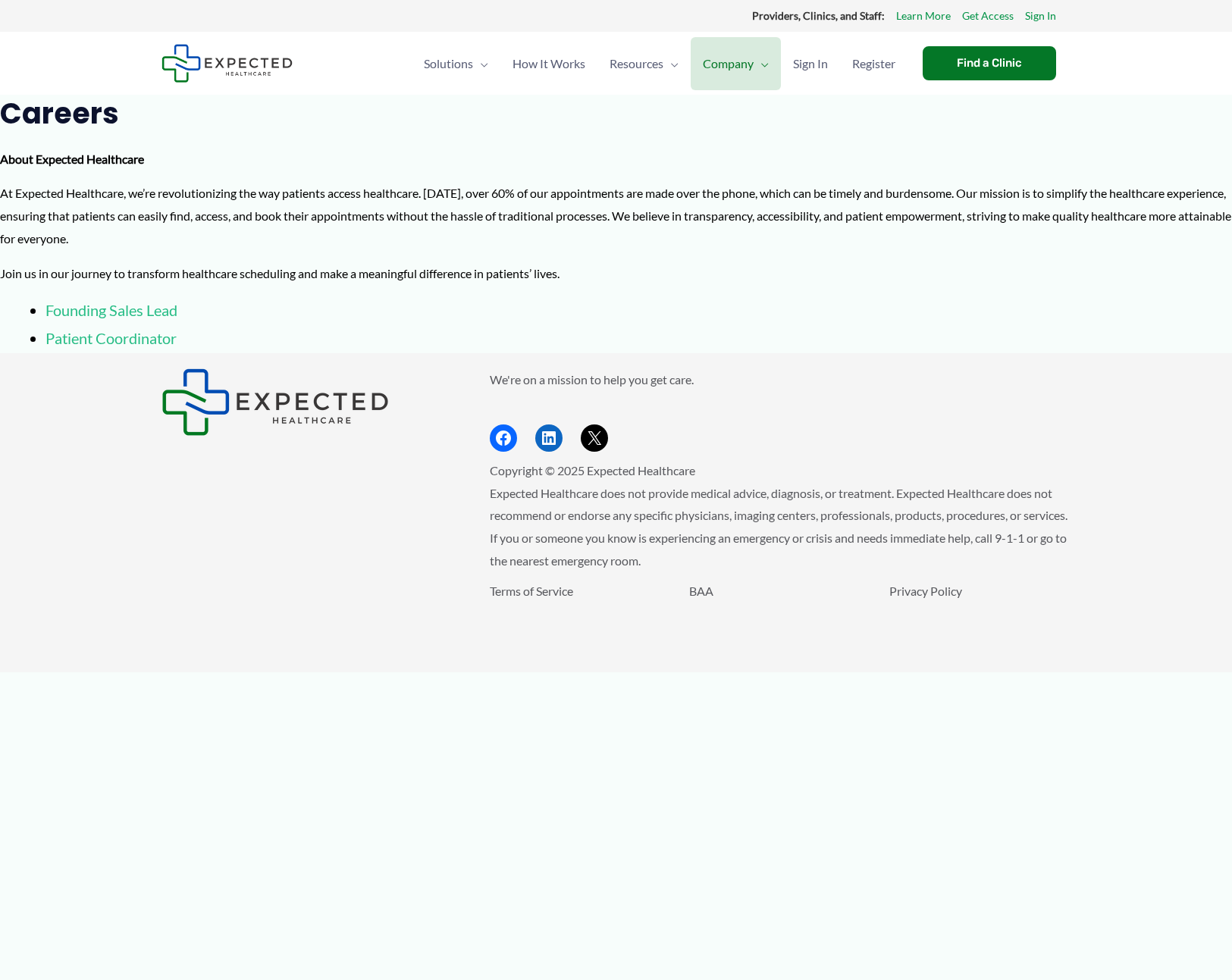
click at [147, 312] on link "Founding Sales Lead" at bounding box center [112, 309] width 132 height 18
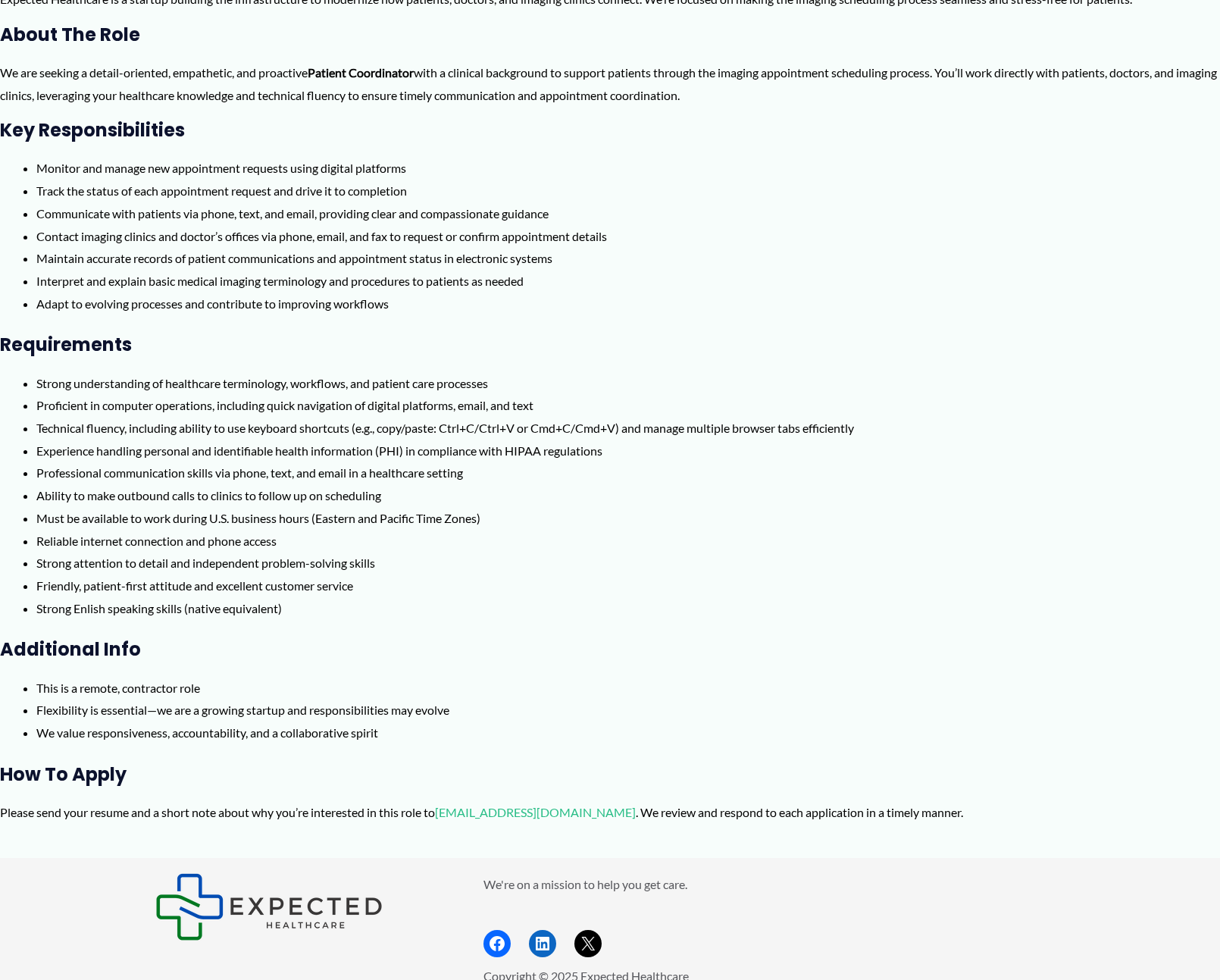
scroll to position [530, 0]
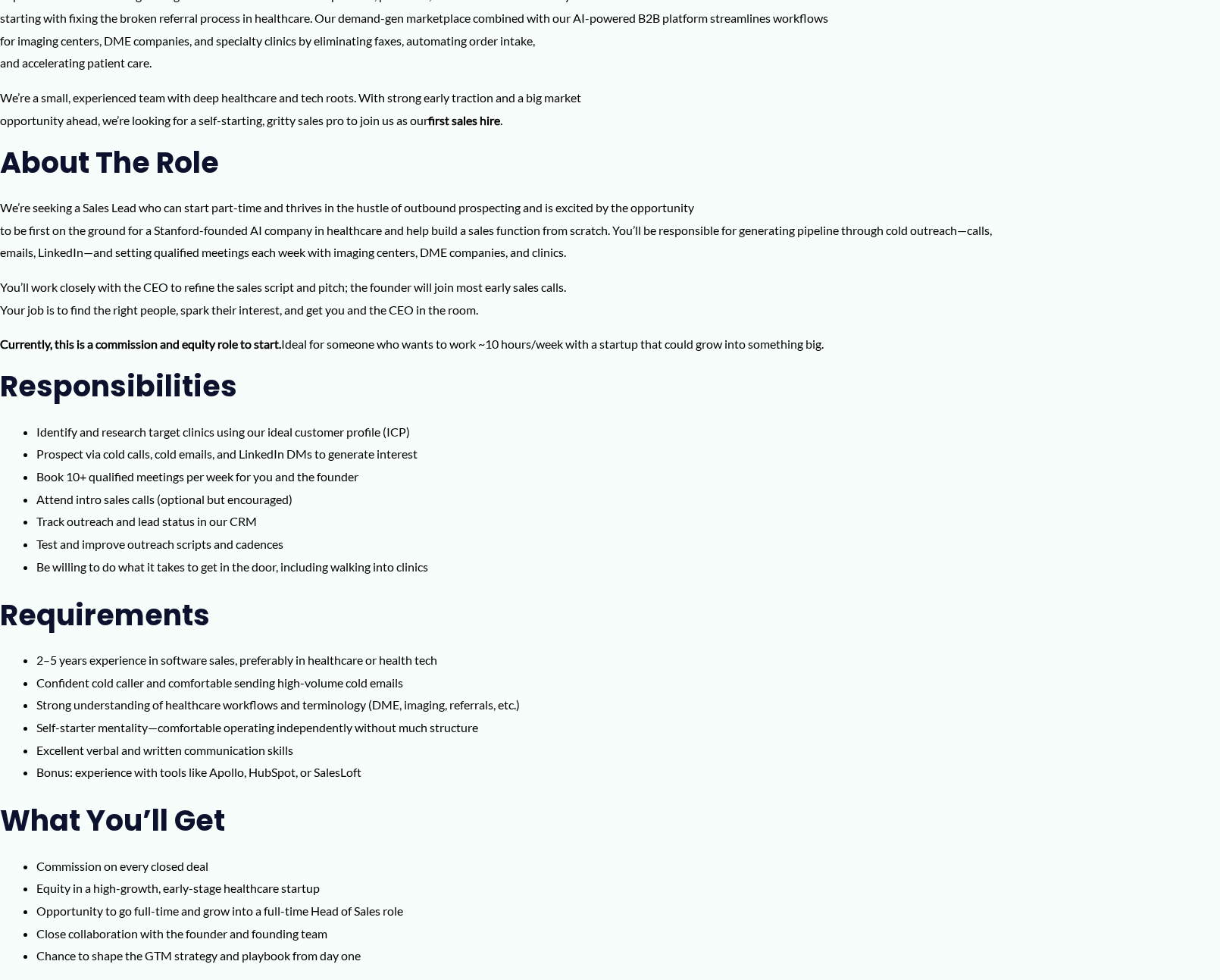
scroll to position [455, 0]
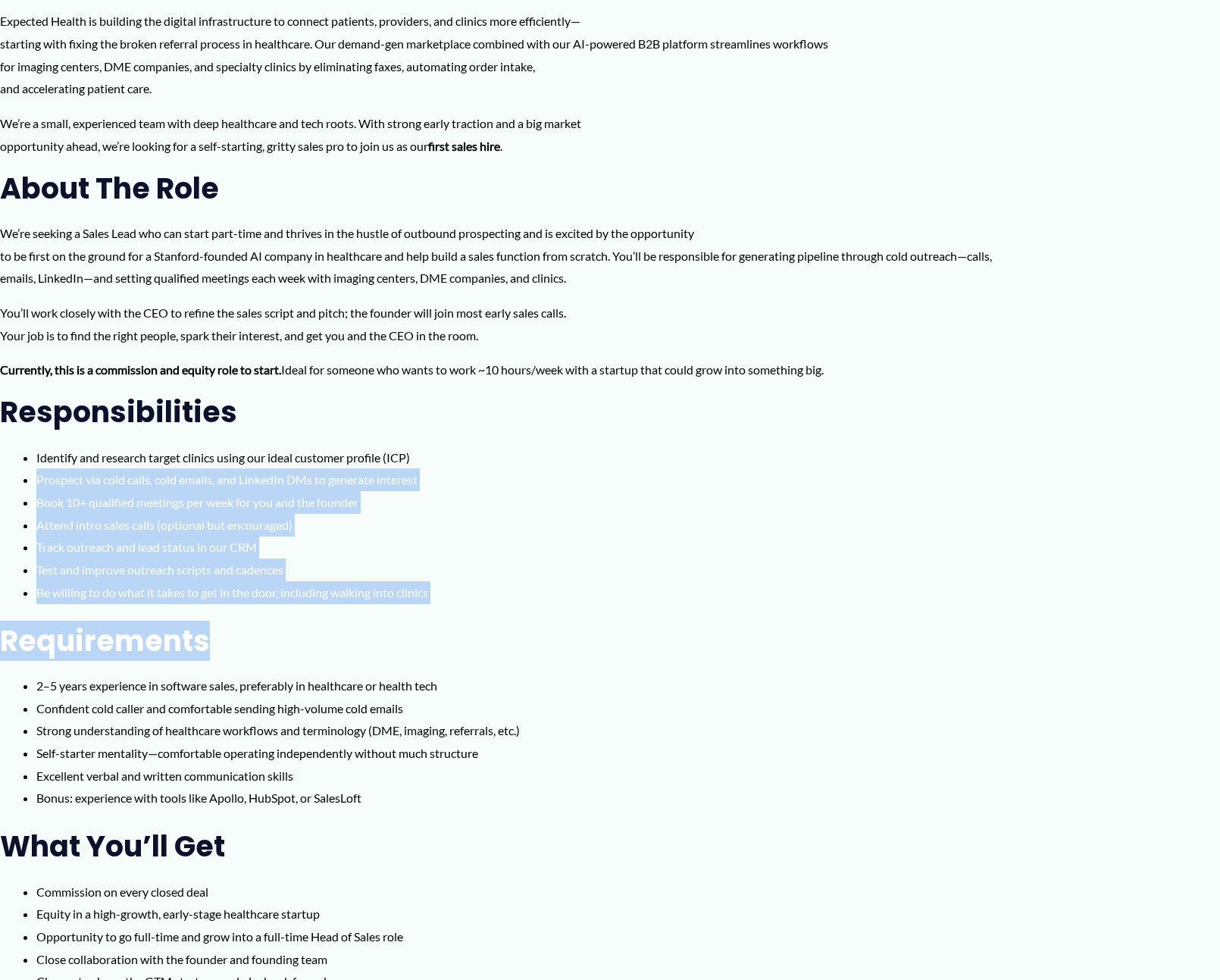
drag, startPoint x: 454, startPoint y: 606, endPoint x: 473, endPoint y: 442, distance: 165.1
click at [473, 443] on div "Founding Sales Lead – Expected Health Founding Sales Lead Location Remote (U.S.…" at bounding box center [610, 391] width 1220 height 1504
click at [692, 489] on li "Prospect via cold calls, cold emails, and LinkedIn DMs to generate interest" at bounding box center [628, 480] width 1184 height 23
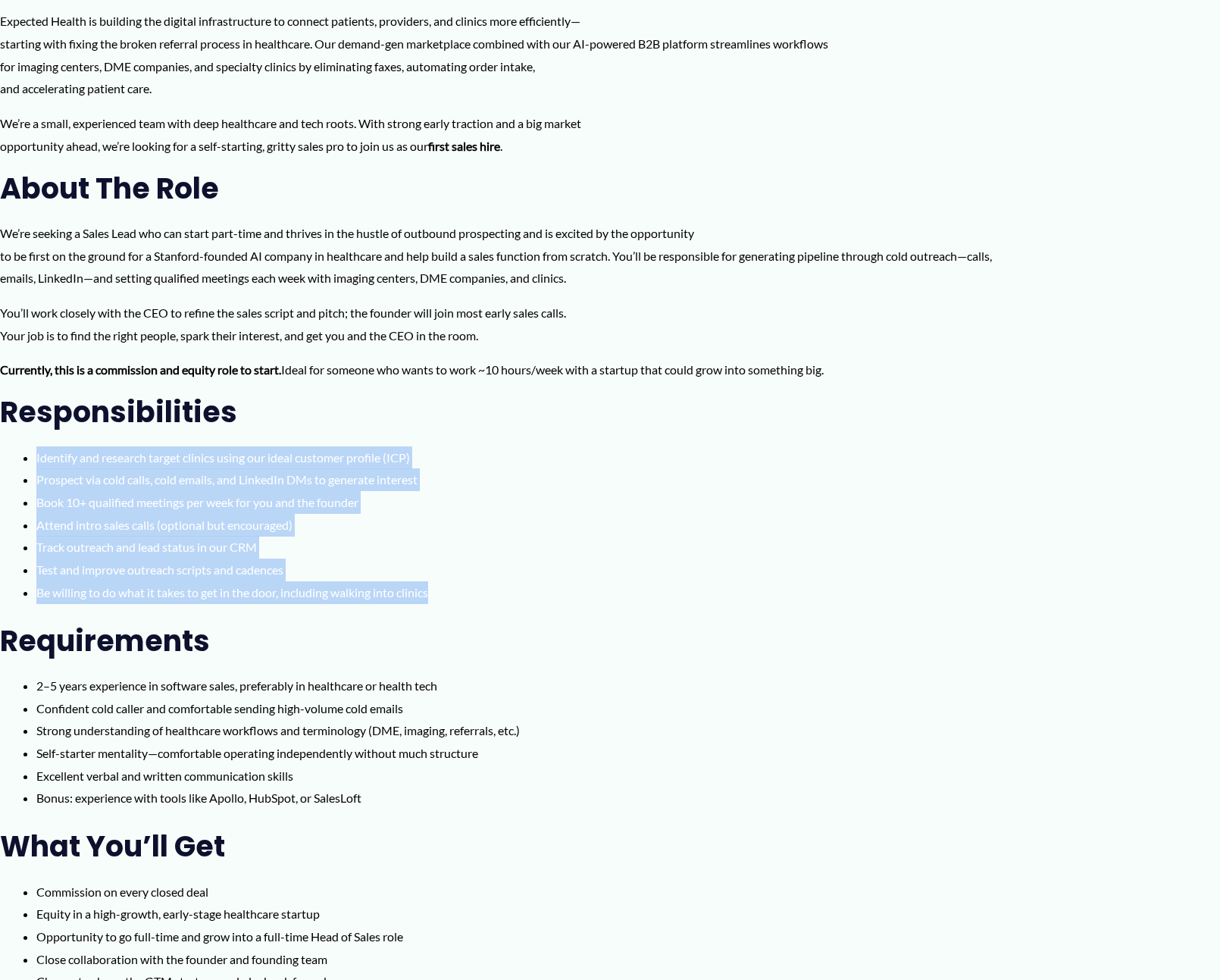
drag, startPoint x: 534, startPoint y: 594, endPoint x: 530, endPoint y: 427, distance: 167.0
click at [530, 427] on div "Founding Sales Lead – Expected Health Founding Sales Lead Location Remote (U.S.…" at bounding box center [610, 391] width 1220 height 1504
click at [903, 543] on li "Track outreach and lead status in our CRM" at bounding box center [628, 547] width 1184 height 23
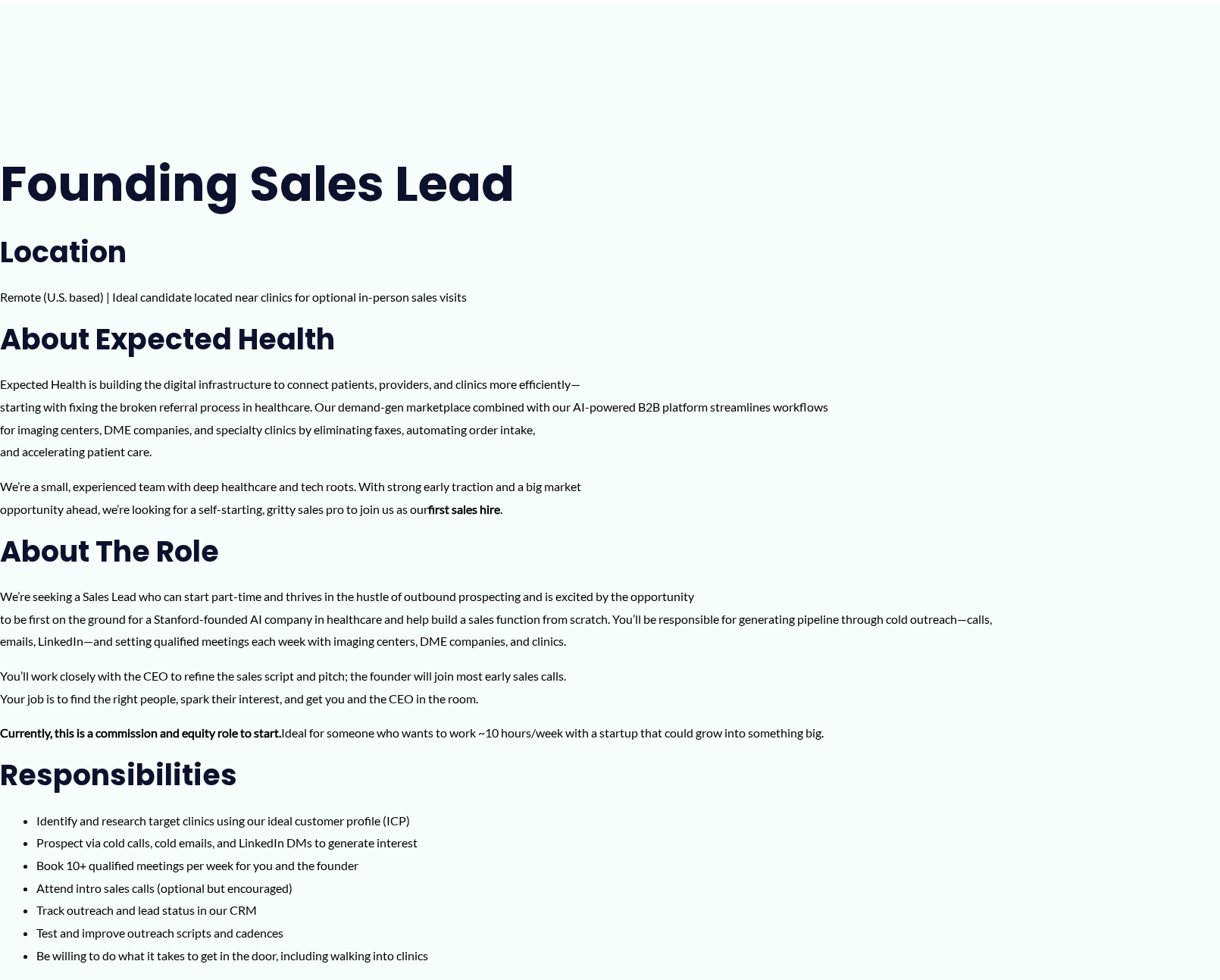
scroll to position [76, 0]
